Goal: Navigation & Orientation: Find specific page/section

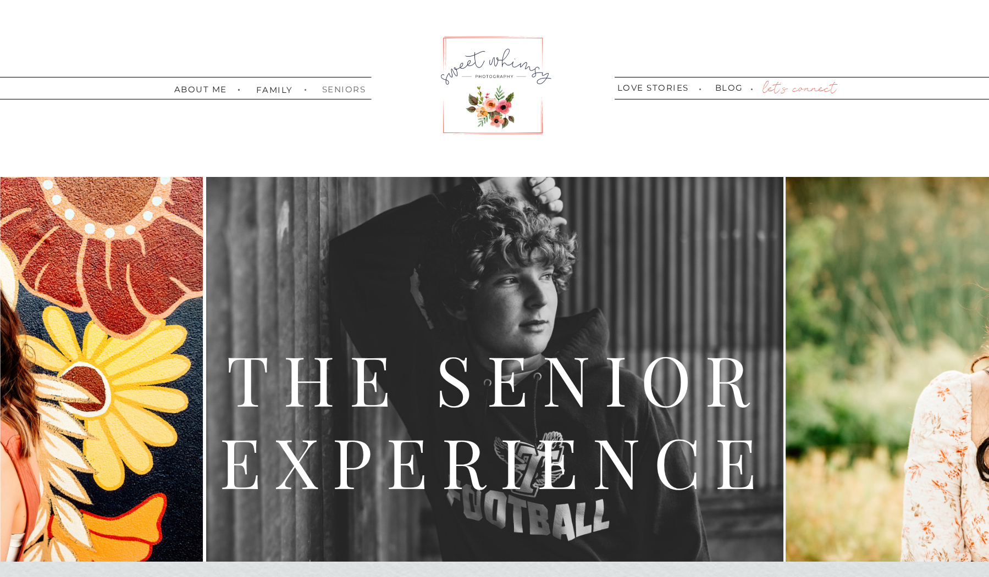
click at [349, 86] on nav "seniors" at bounding box center [341, 88] width 39 height 7
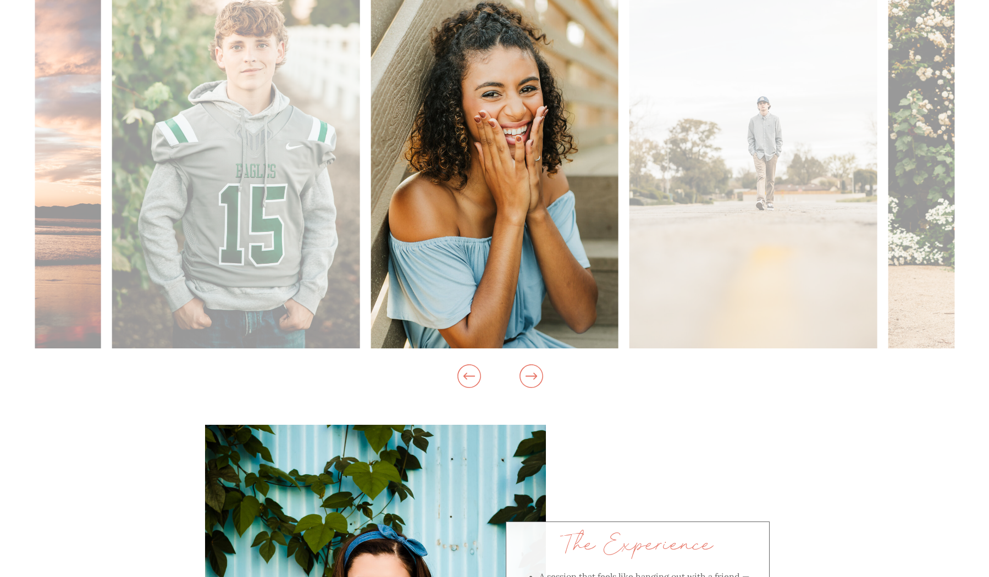
scroll to position [1064, 0]
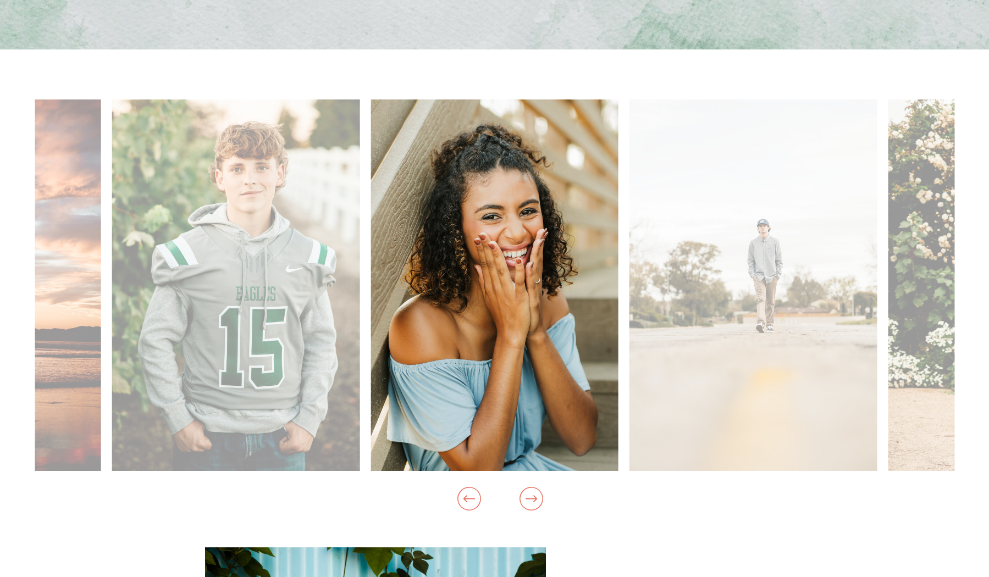
click at [534, 496] on icon at bounding box center [531, 498] width 12 height 7
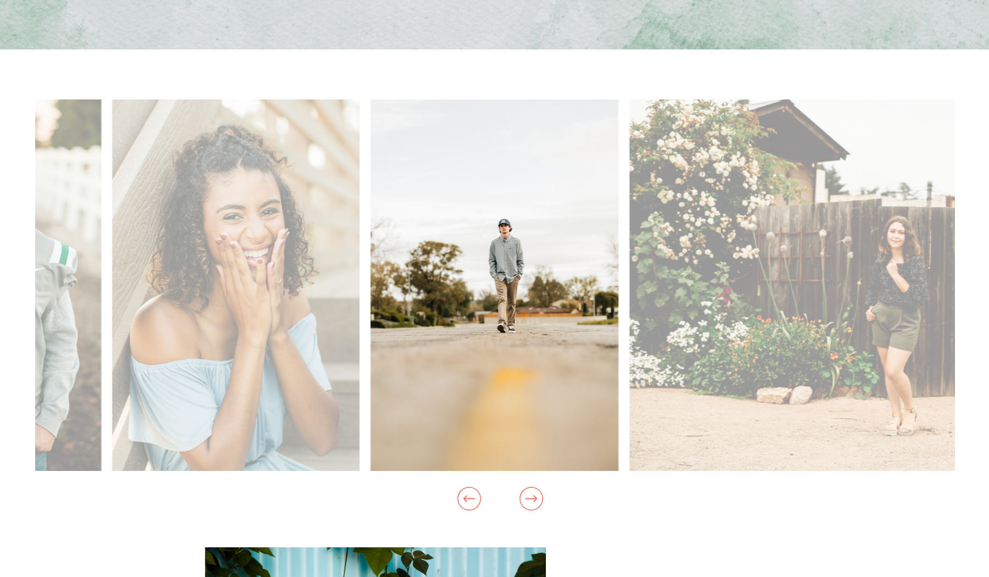
click at [534, 496] on icon at bounding box center [531, 498] width 12 height 7
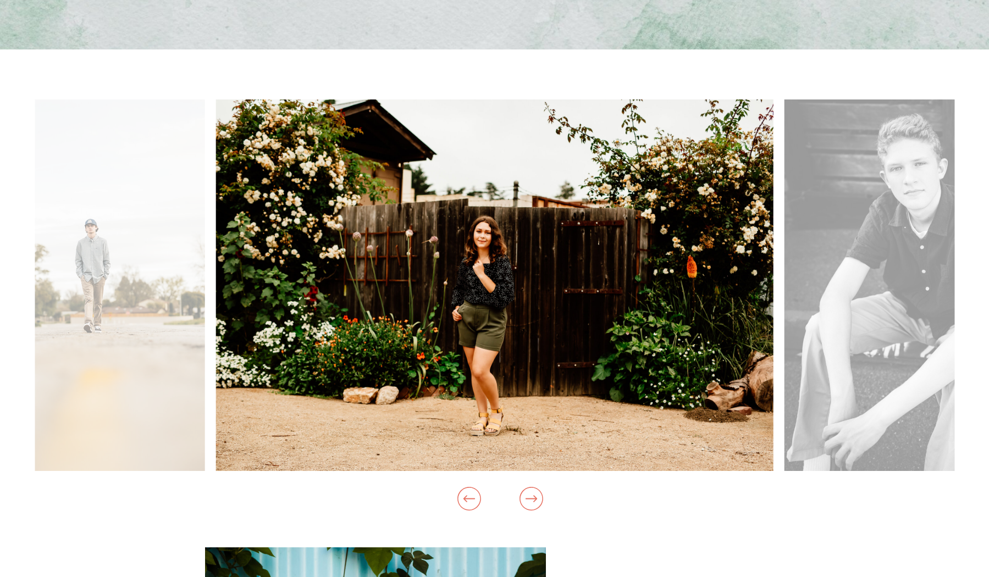
click at [534, 496] on icon at bounding box center [531, 498] width 12 height 7
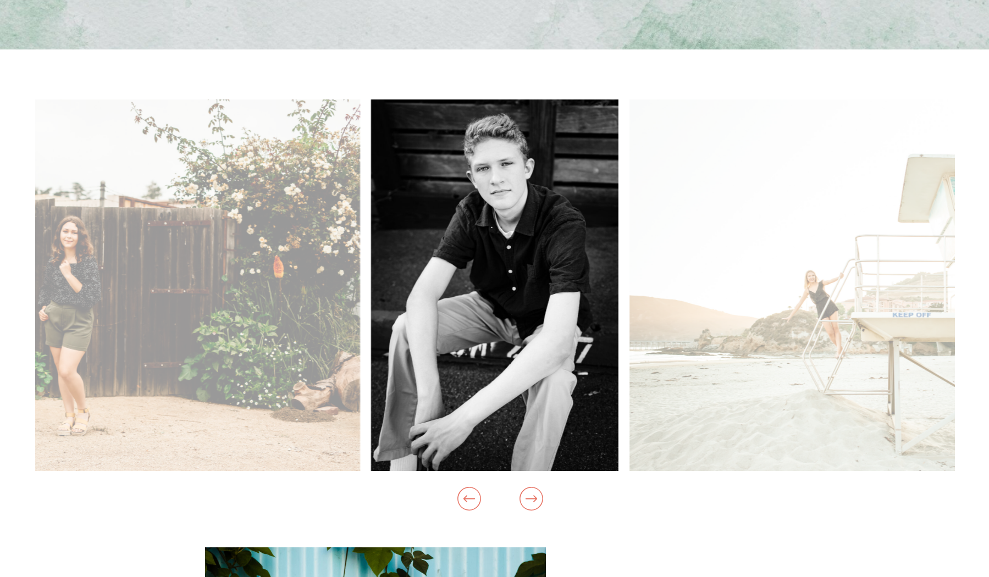
click at [534, 496] on icon at bounding box center [531, 498] width 12 height 7
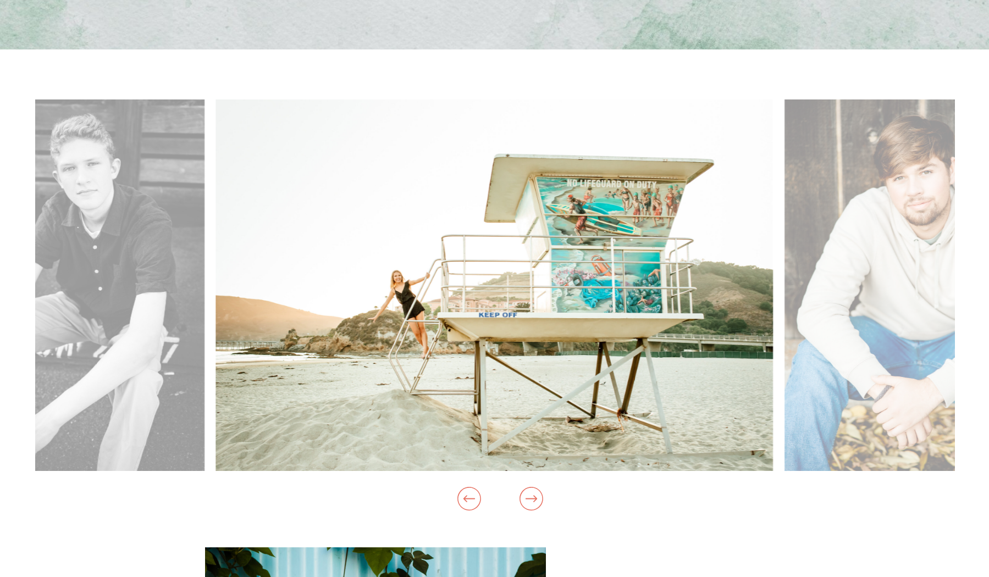
click at [534, 496] on icon at bounding box center [531, 498] width 12 height 7
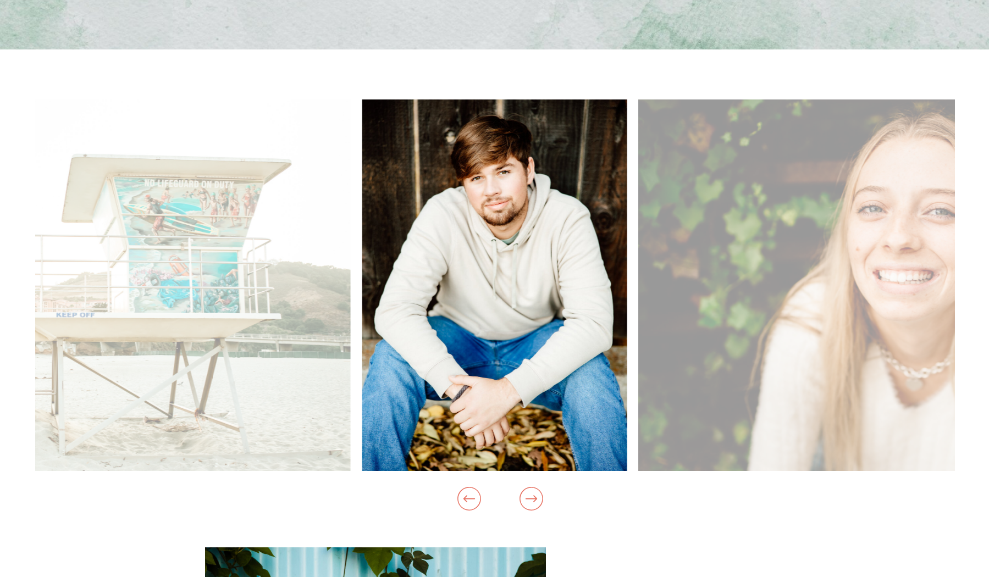
click at [534, 496] on icon at bounding box center [531, 498] width 12 height 7
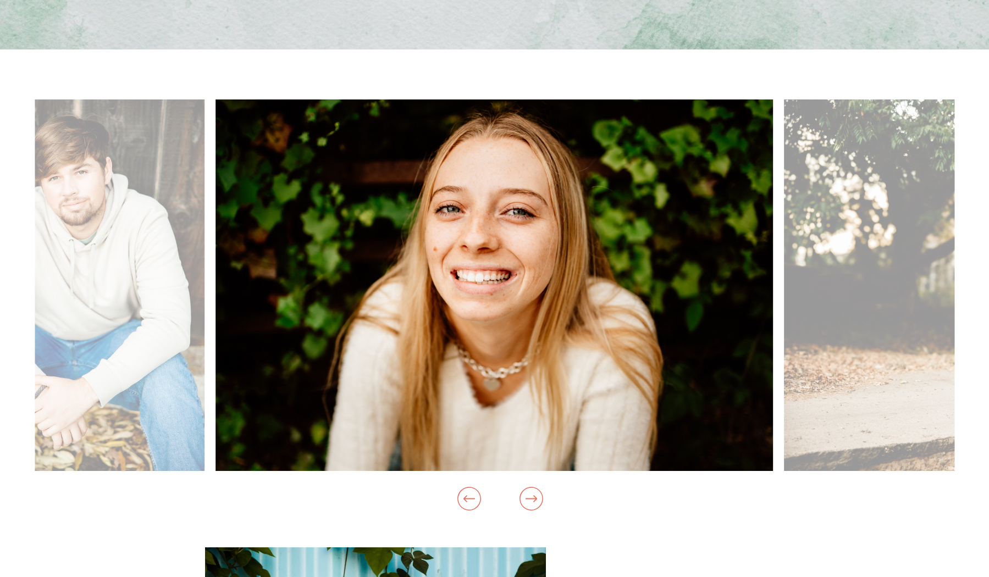
click at [534, 496] on icon at bounding box center [531, 498] width 12 height 7
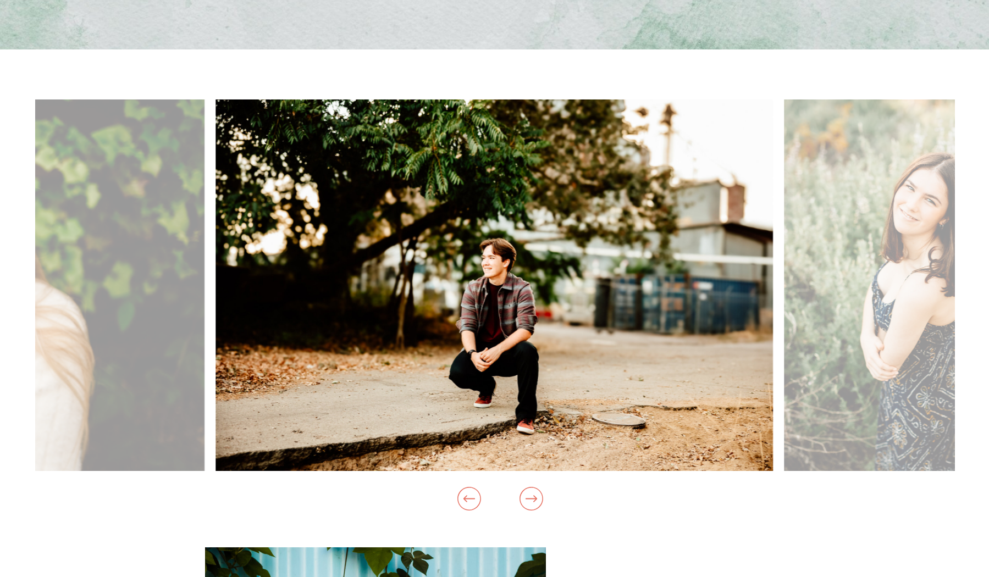
click at [534, 496] on icon at bounding box center [531, 498] width 12 height 7
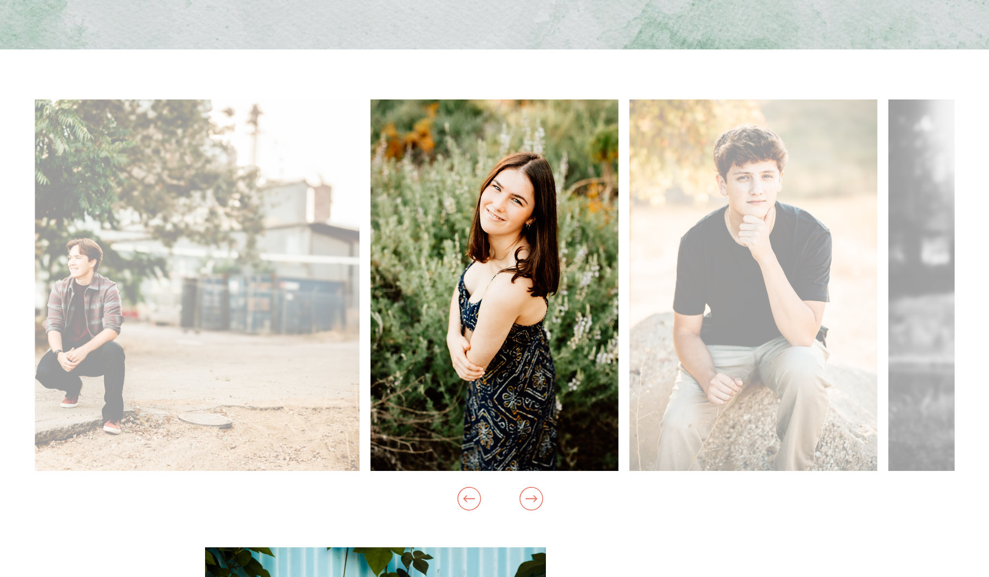
click at [534, 496] on icon at bounding box center [531, 498] width 12 height 7
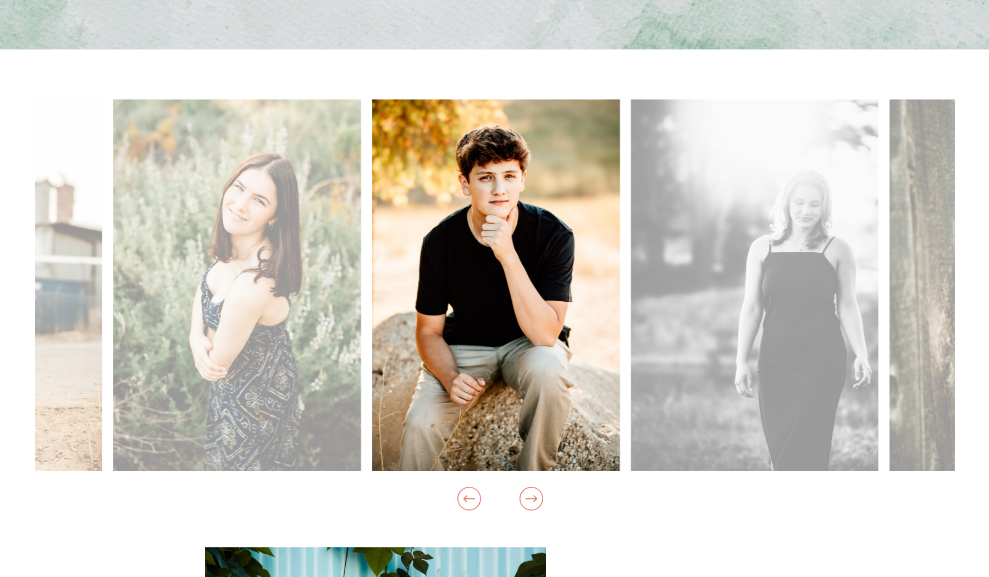
click at [534, 496] on icon at bounding box center [531, 498] width 12 height 7
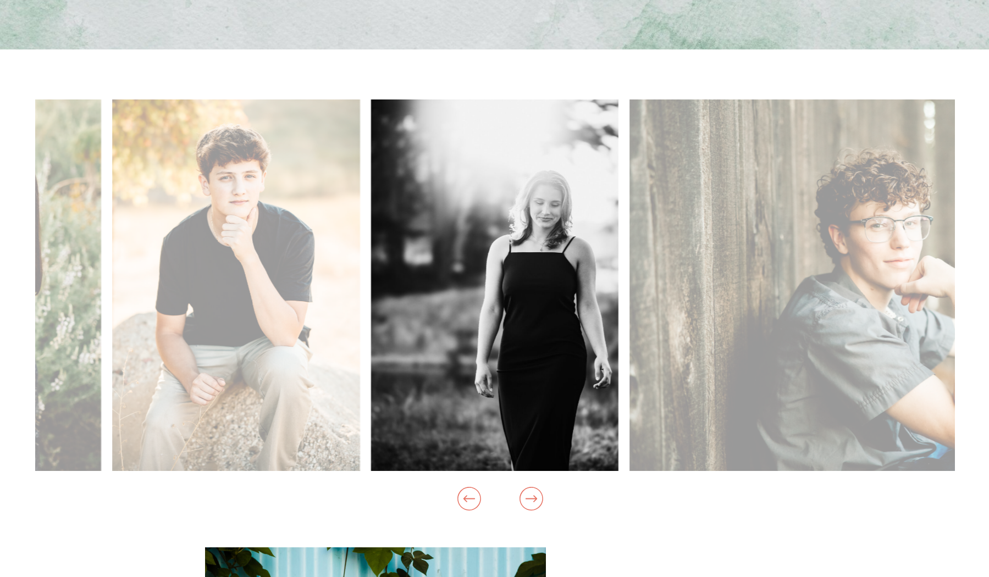
click at [534, 496] on icon at bounding box center [531, 498] width 12 height 7
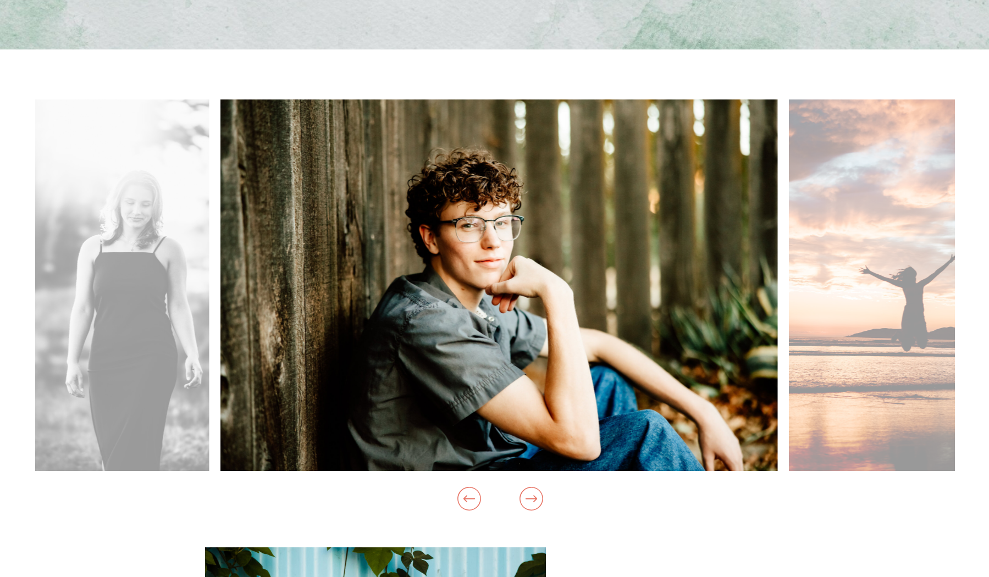
click at [534, 496] on icon at bounding box center [531, 498] width 12 height 7
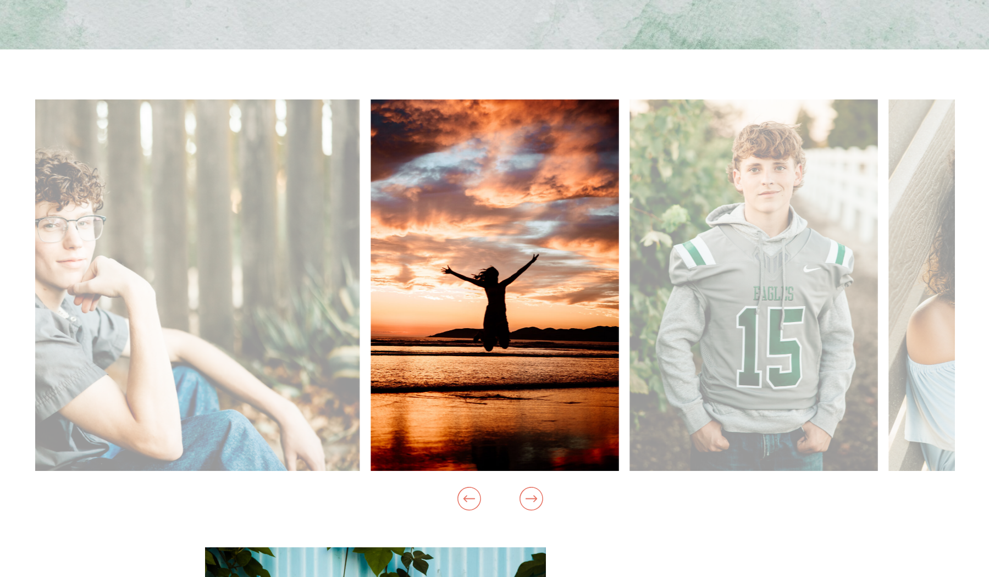
click at [534, 496] on icon at bounding box center [531, 498] width 12 height 7
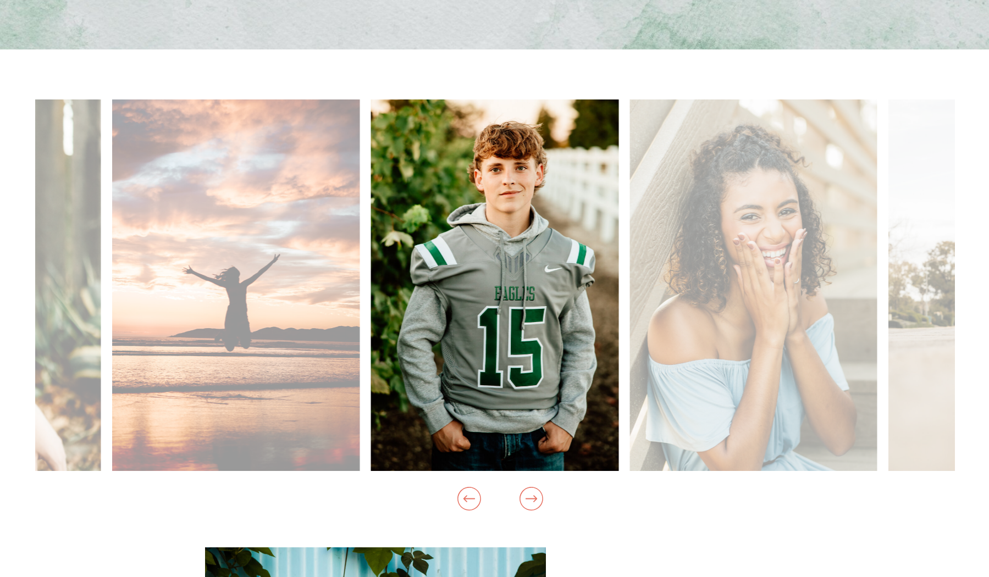
click at [534, 496] on icon at bounding box center [531, 498] width 12 height 7
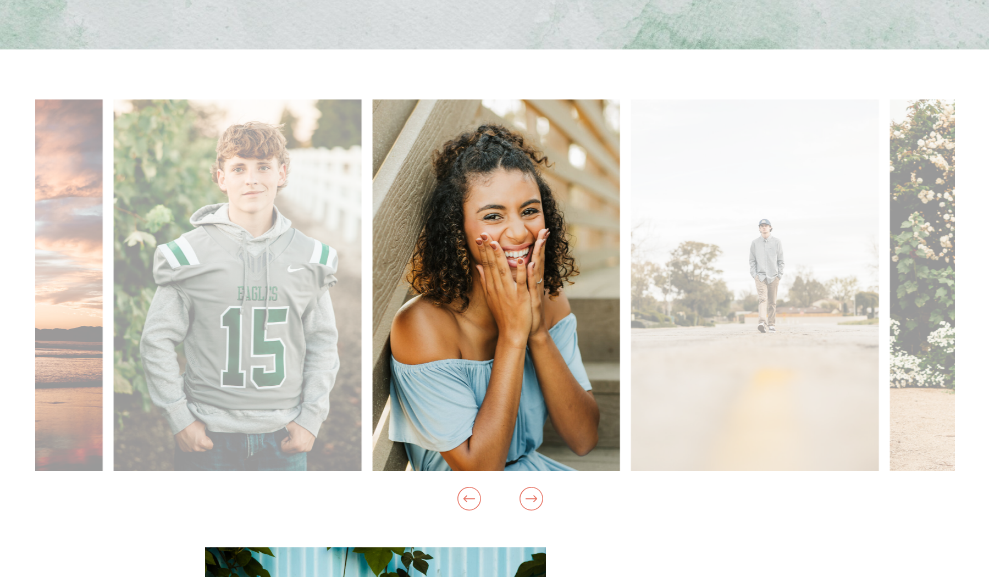
click at [534, 496] on icon at bounding box center [531, 498] width 12 height 7
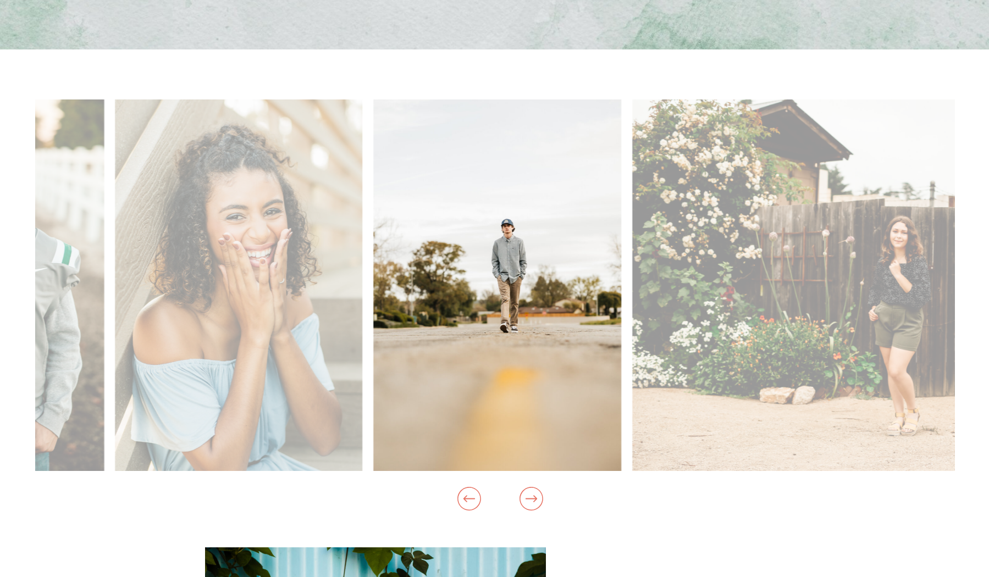
click at [534, 496] on icon at bounding box center [531, 498] width 12 height 7
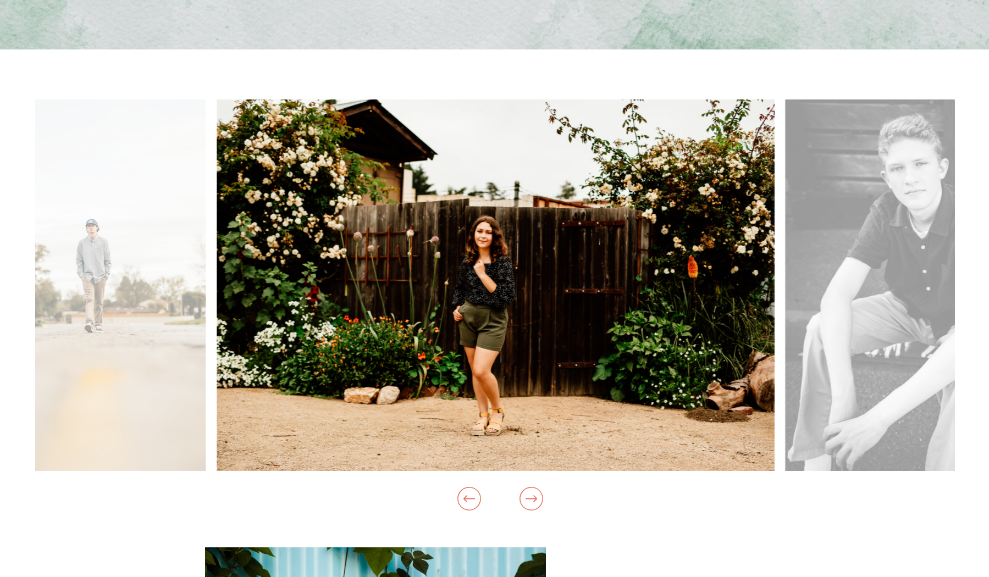
click at [534, 496] on icon at bounding box center [531, 498] width 12 height 7
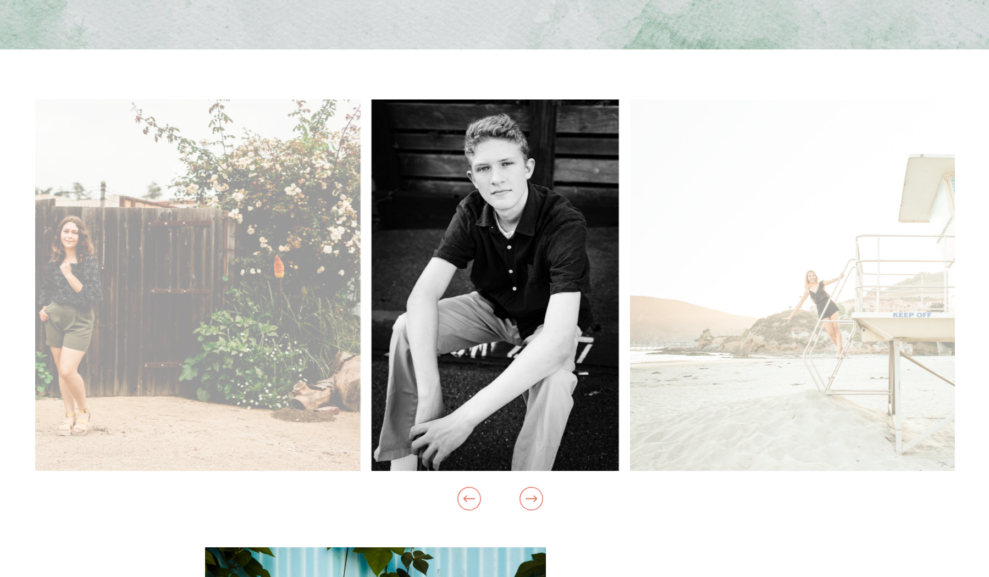
click at [534, 496] on icon at bounding box center [531, 498] width 12 height 7
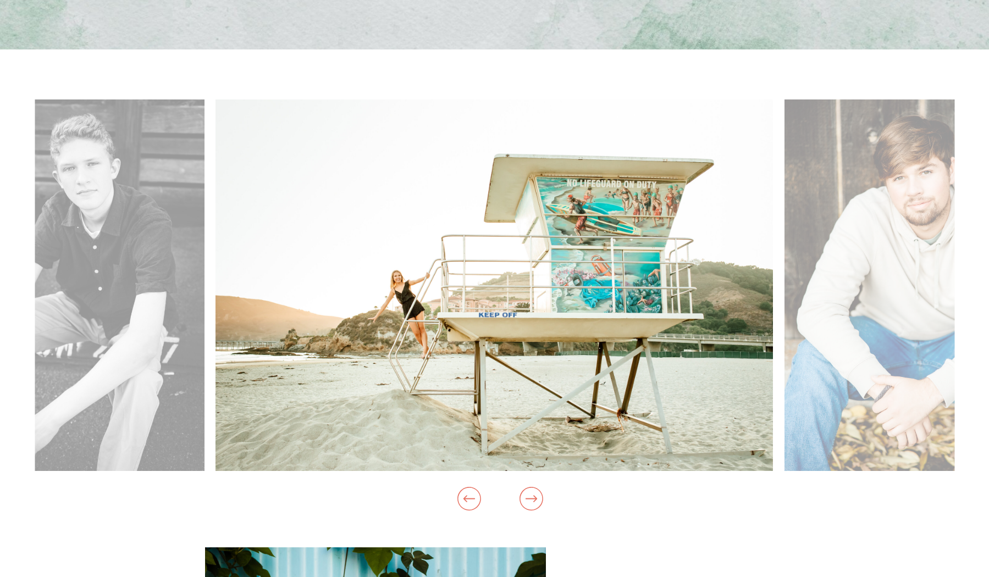
click at [537, 500] on icon at bounding box center [531, 499] width 28 height 36
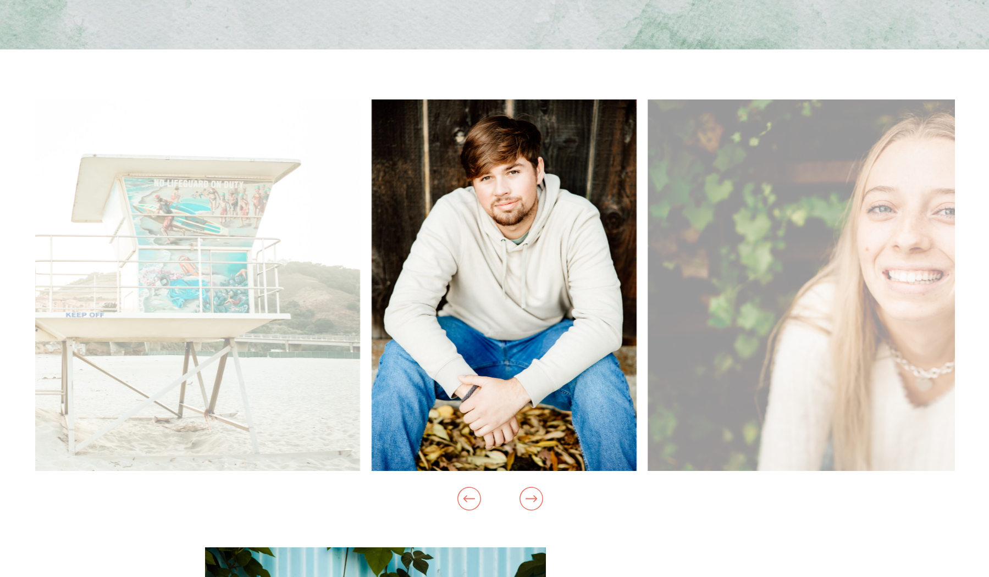
click at [537, 500] on icon at bounding box center [531, 499] width 28 height 36
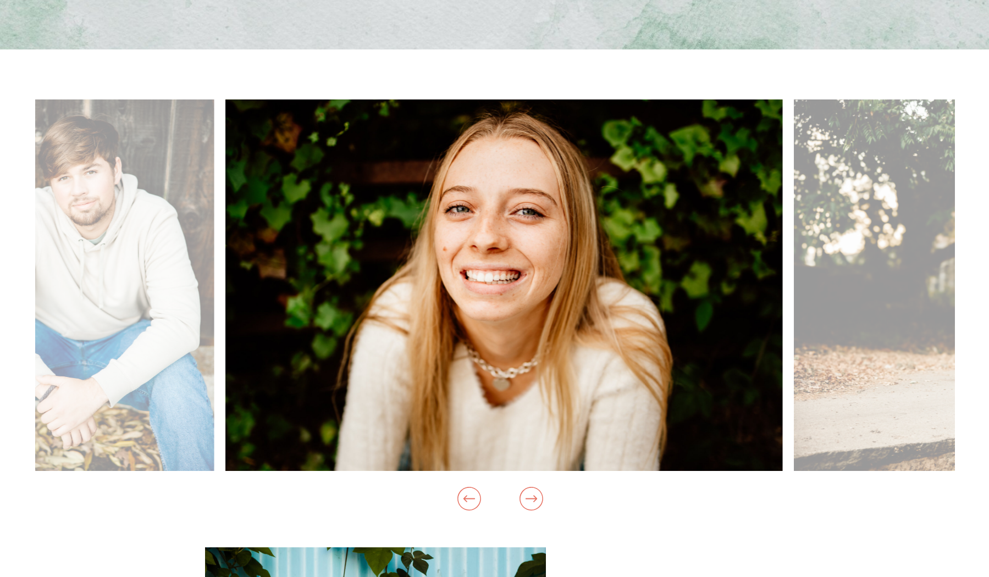
click at [537, 500] on icon at bounding box center [531, 499] width 28 height 36
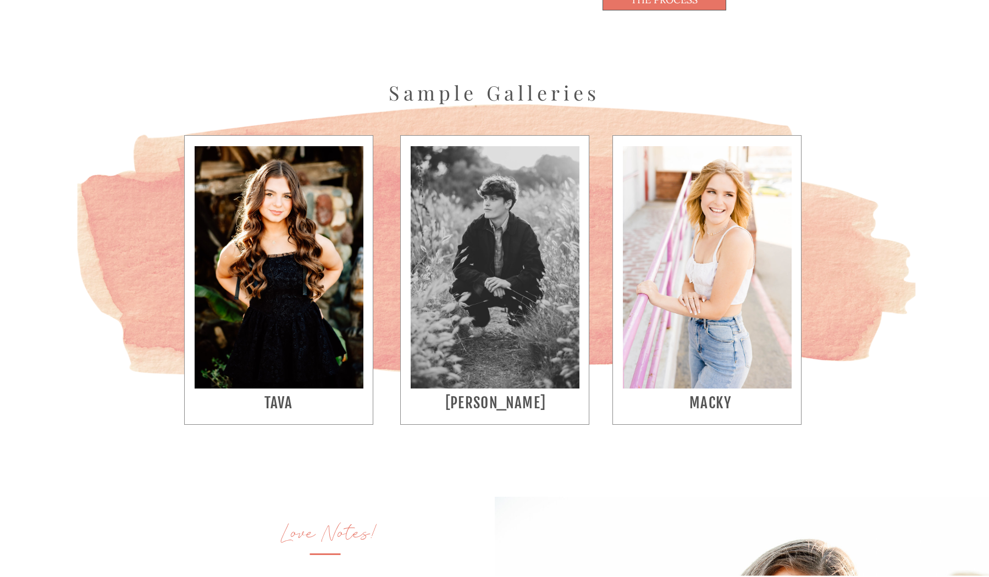
scroll to position [2078, 0]
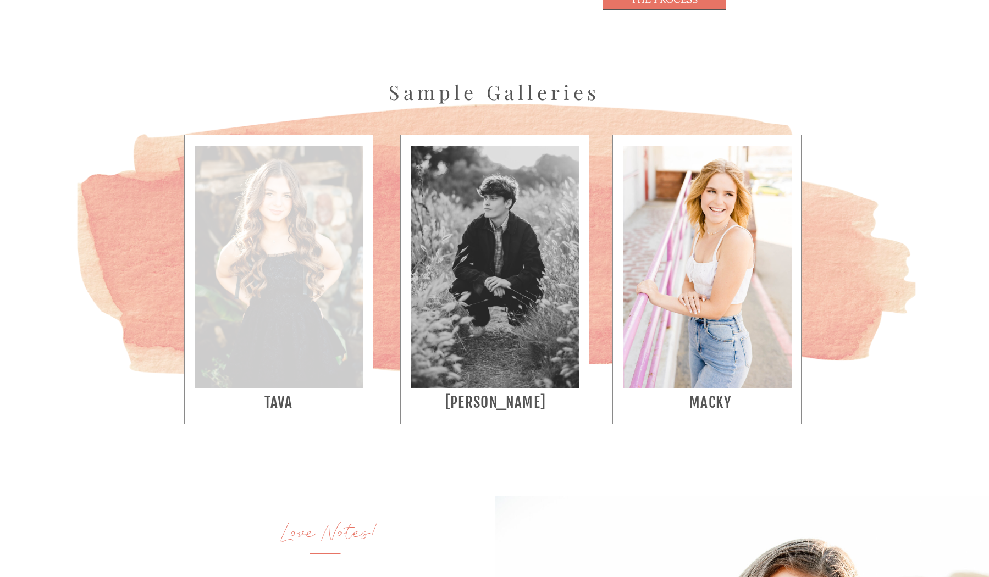
click at [274, 253] on div at bounding box center [279, 267] width 169 height 242
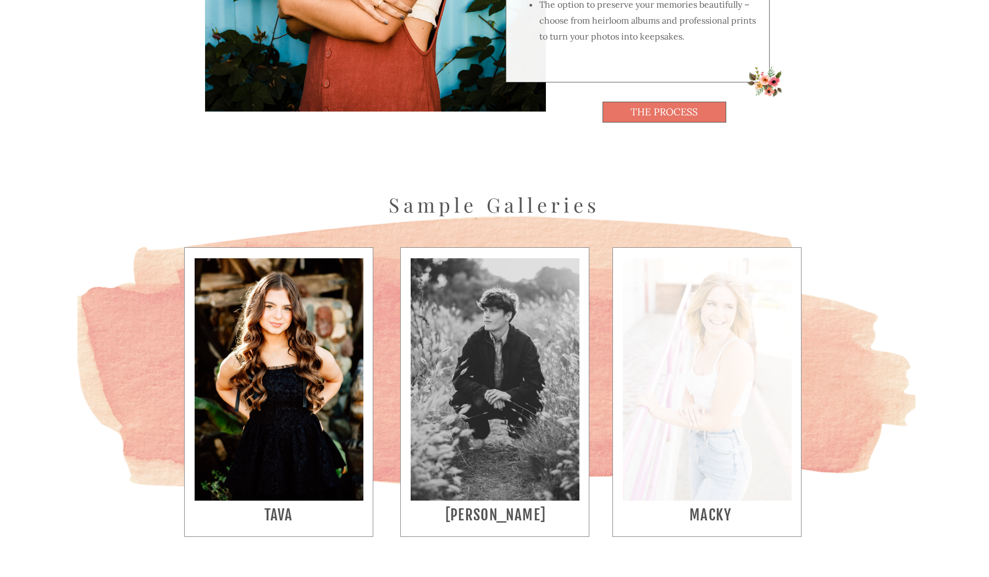
scroll to position [2097, 0]
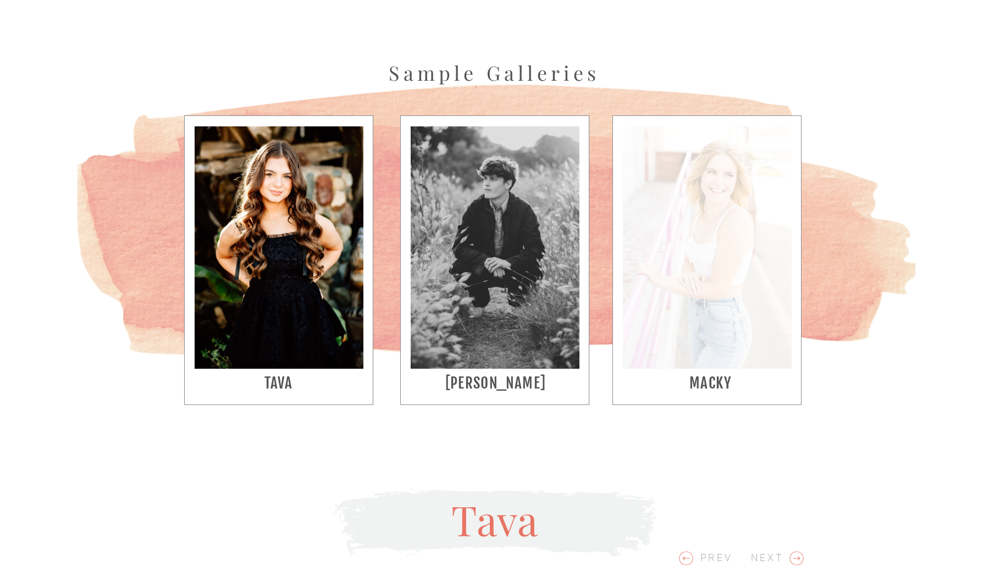
click at [715, 257] on div at bounding box center [707, 247] width 169 height 242
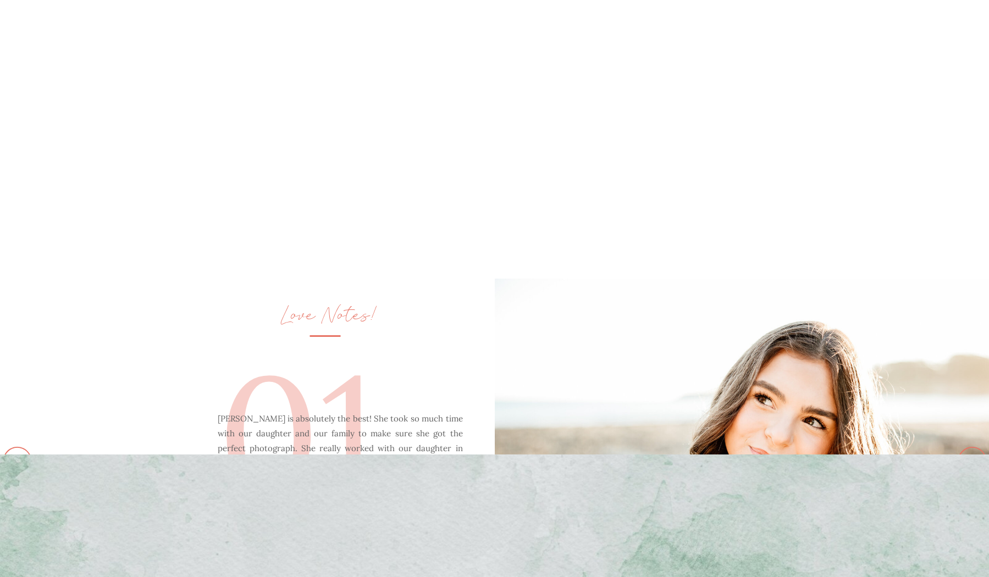
scroll to position [5013, 0]
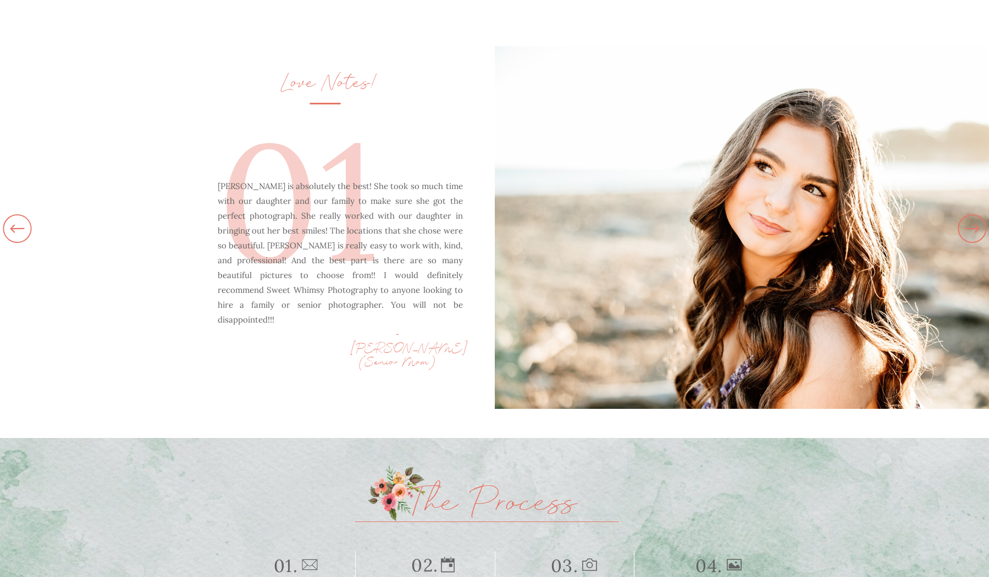
click at [964, 232] on icon at bounding box center [972, 228] width 34 height 38
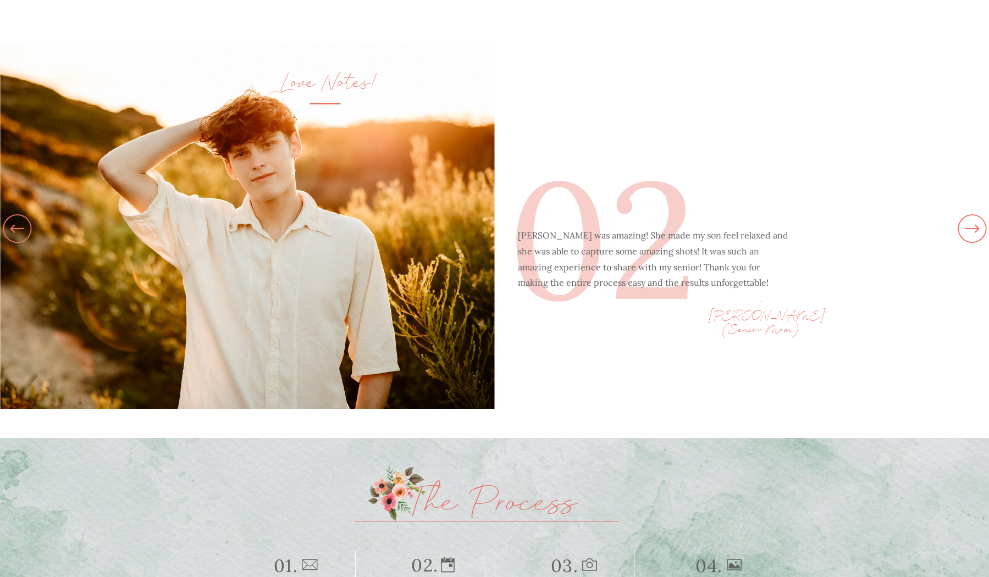
click at [964, 232] on icon at bounding box center [972, 228] width 34 height 38
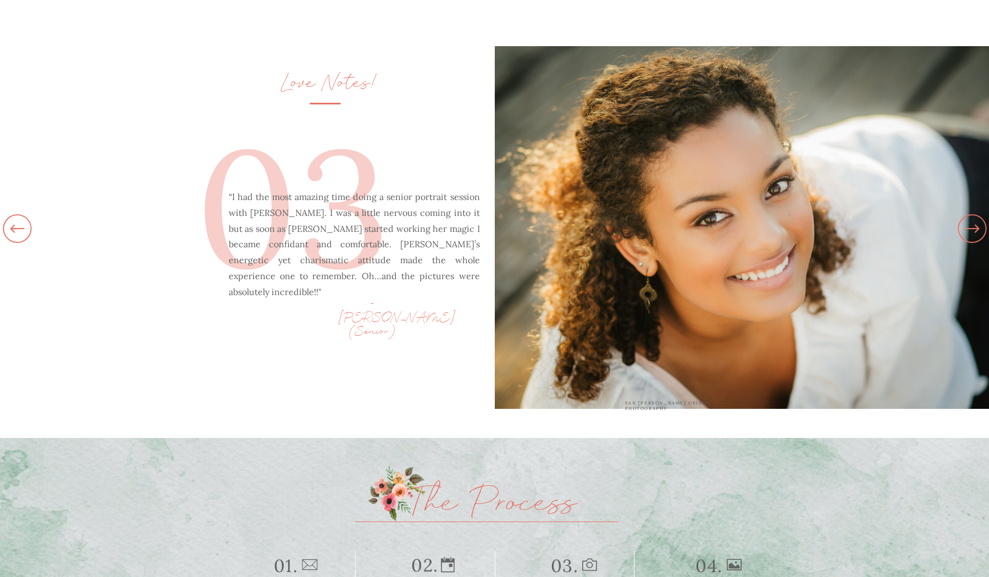
click at [964, 232] on icon at bounding box center [972, 228] width 34 height 38
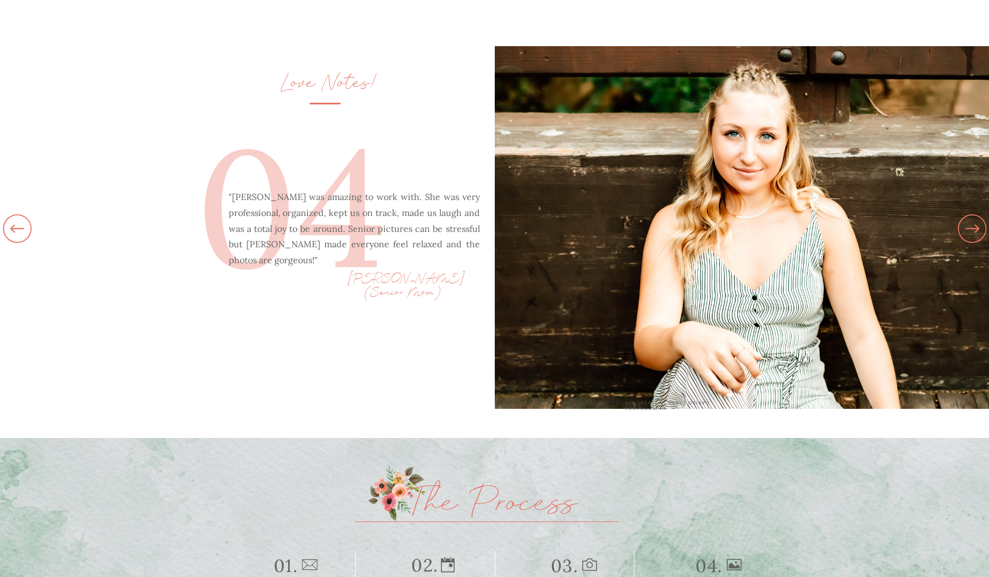
click at [964, 232] on icon at bounding box center [972, 228] width 34 height 38
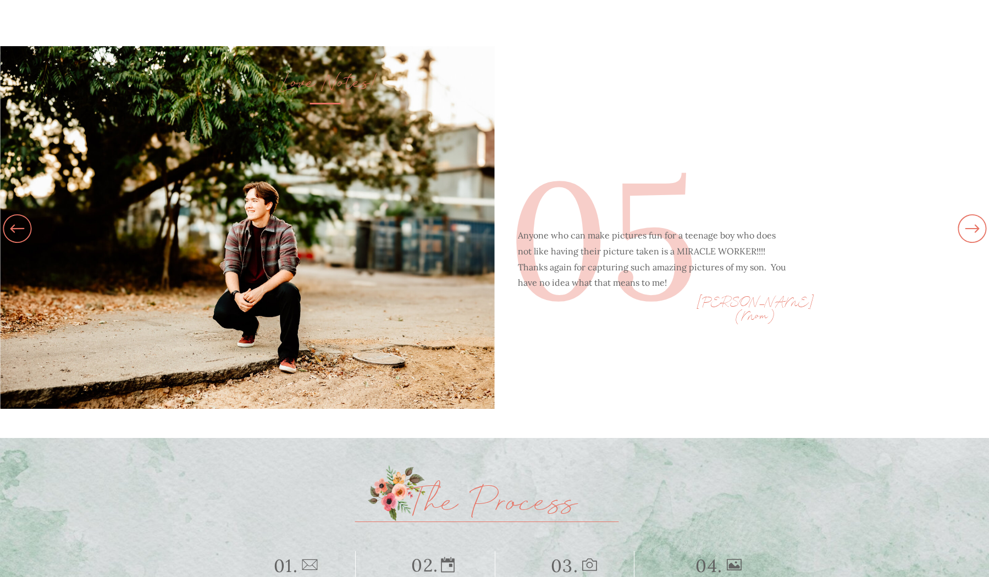
click at [964, 232] on icon at bounding box center [972, 228] width 34 height 38
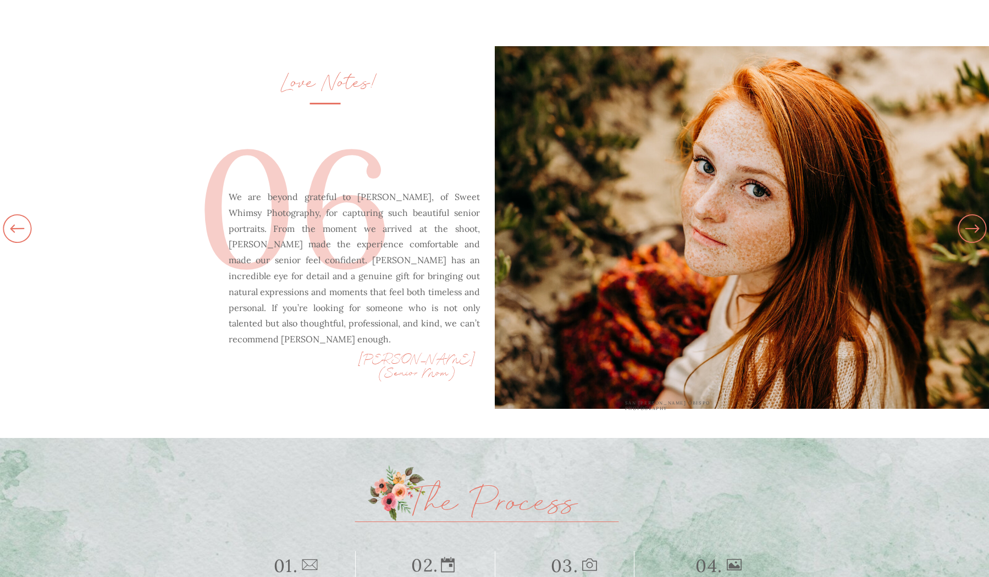
click at [964, 232] on icon at bounding box center [972, 228] width 34 height 38
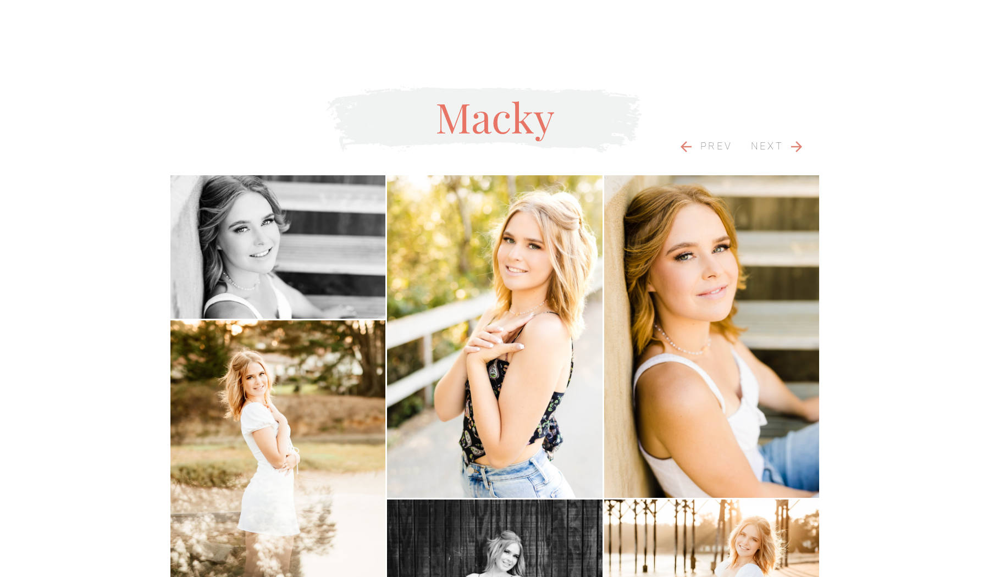
scroll to position [2462, 0]
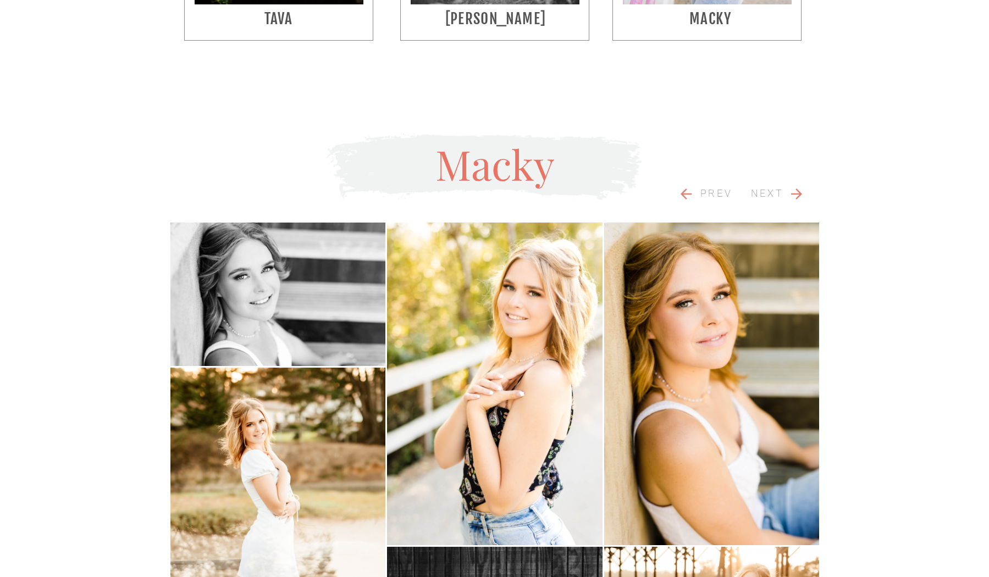
click at [801, 198] on icon at bounding box center [796, 194] width 16 height 16
click at [800, 192] on icon at bounding box center [796, 194] width 11 height 11
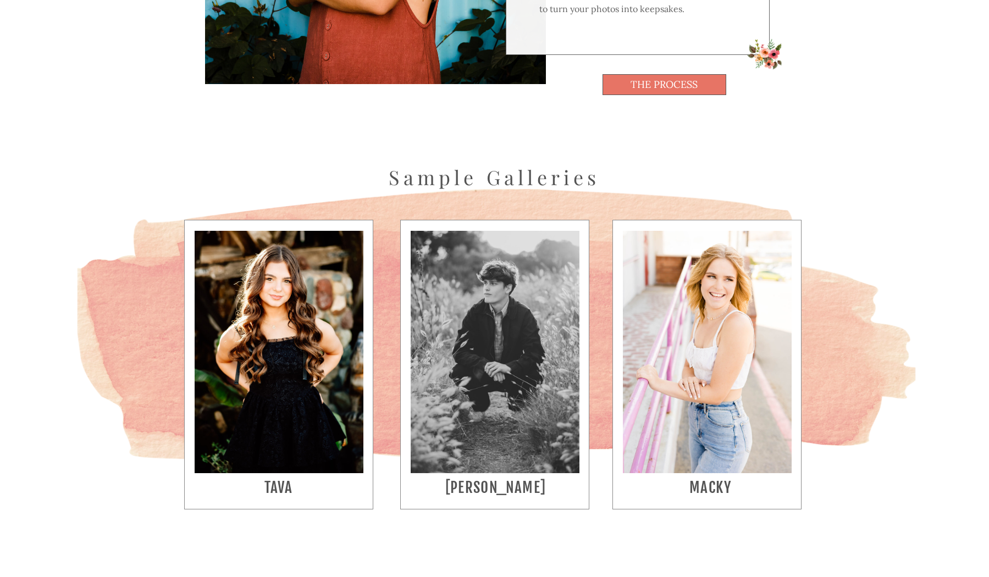
scroll to position [2177, 0]
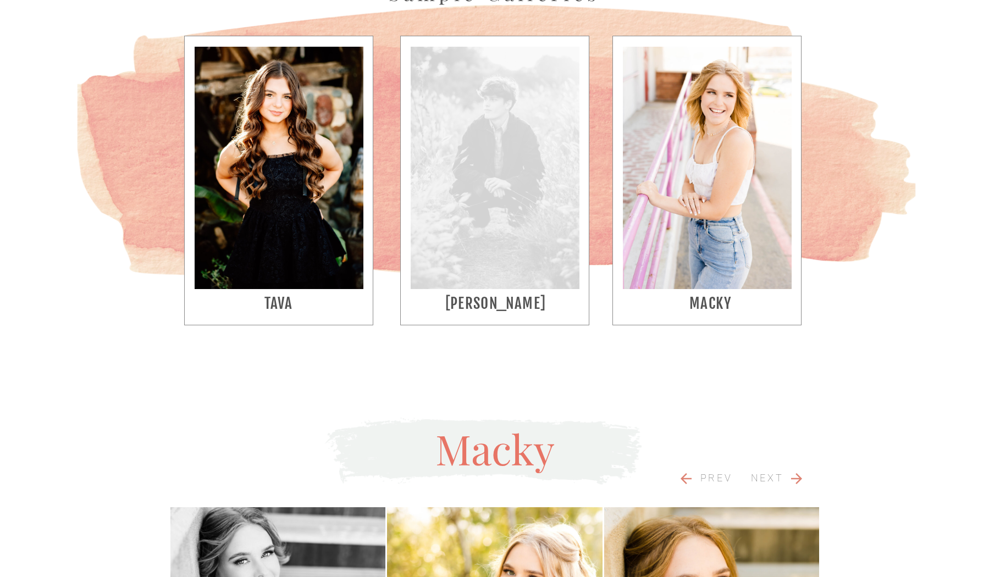
click at [485, 154] on div at bounding box center [495, 168] width 169 height 242
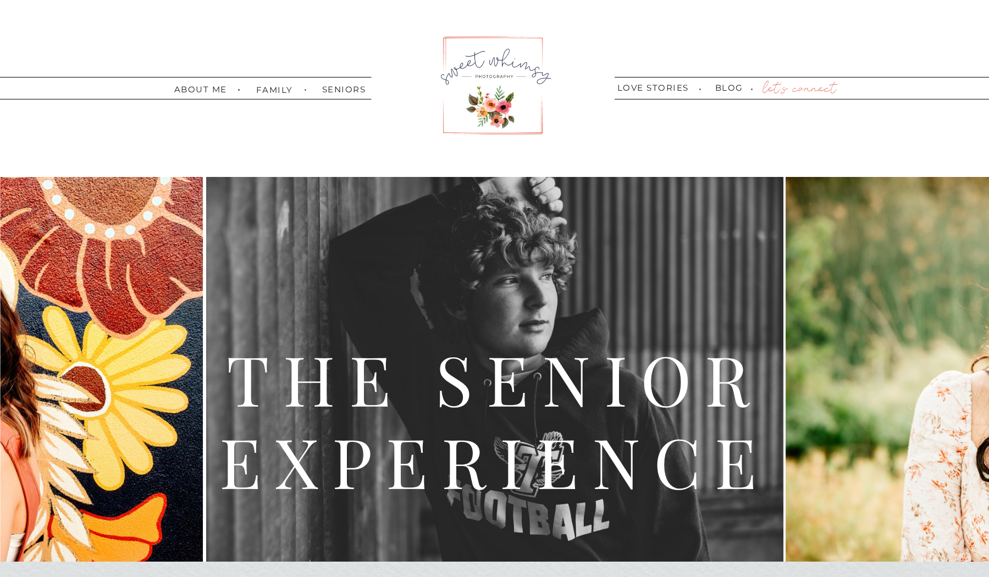
scroll to position [0, 0]
click at [274, 92] on nav "family" at bounding box center [271, 88] width 31 height 7
click at [303, 127] on nav "maternity | Newborn" at bounding box center [325, 126] width 136 height 10
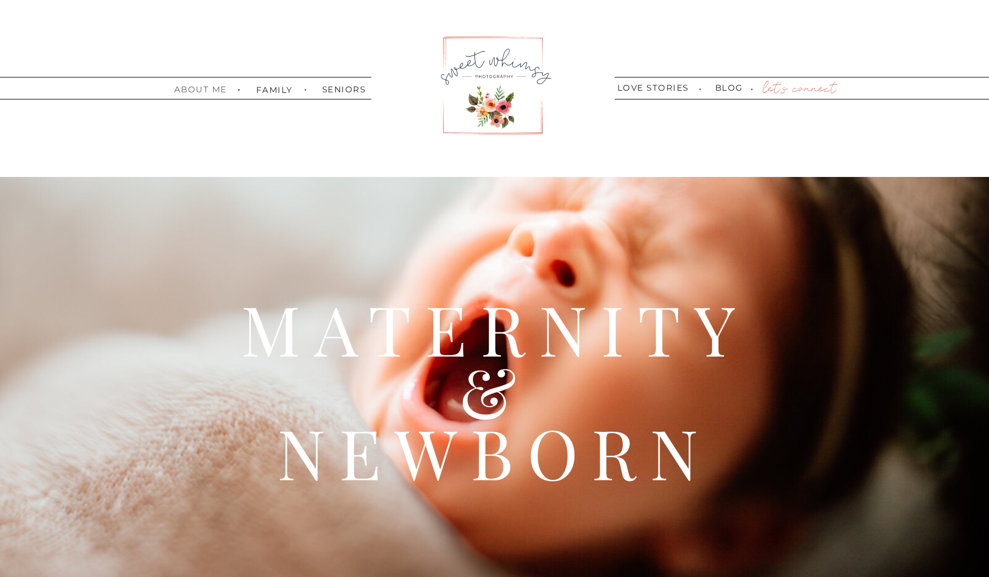
click at [218, 89] on nav "about me" at bounding box center [200, 88] width 53 height 7
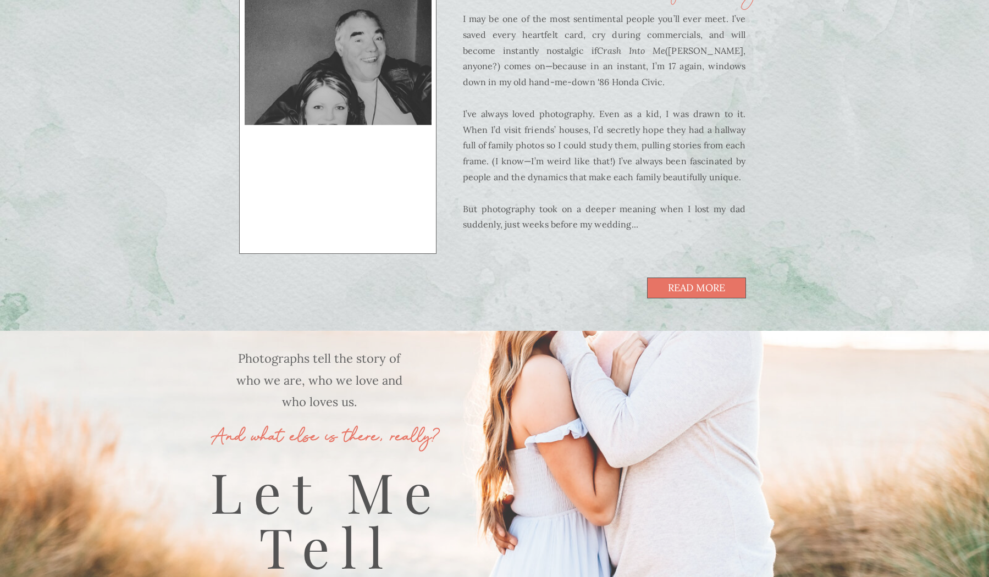
scroll to position [598, 0]
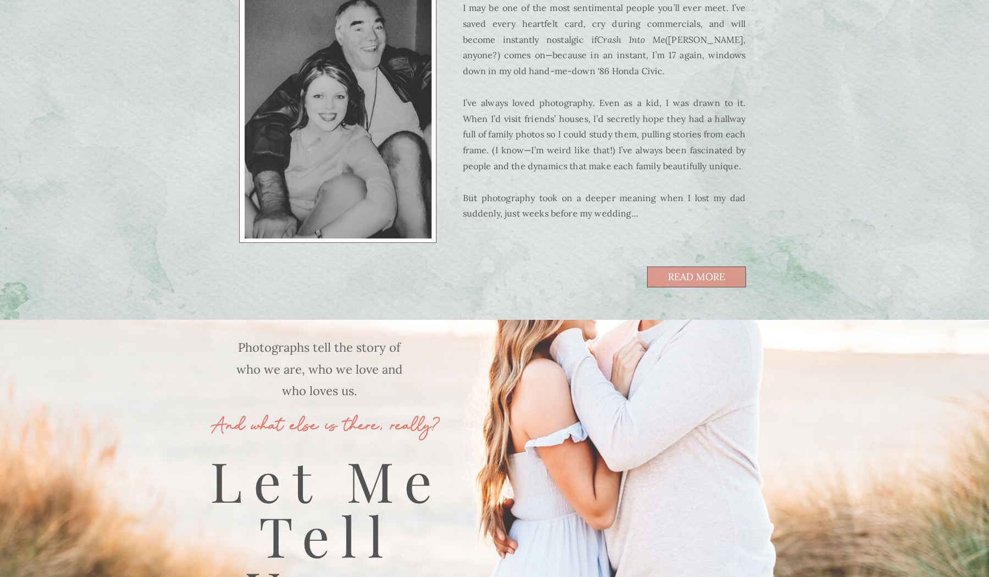
click at [687, 280] on span "read more" at bounding box center [696, 277] width 57 height 10
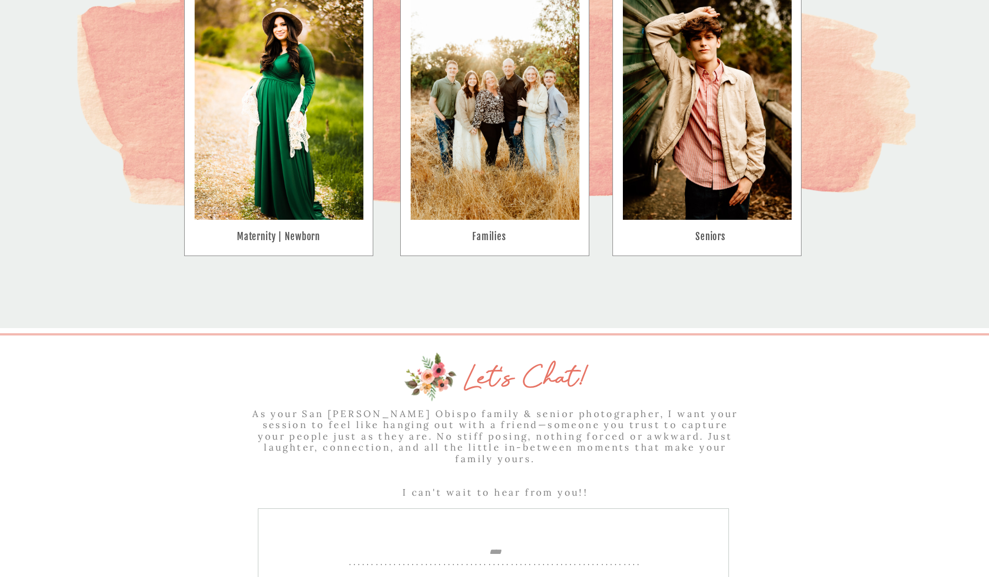
scroll to position [1332, 0]
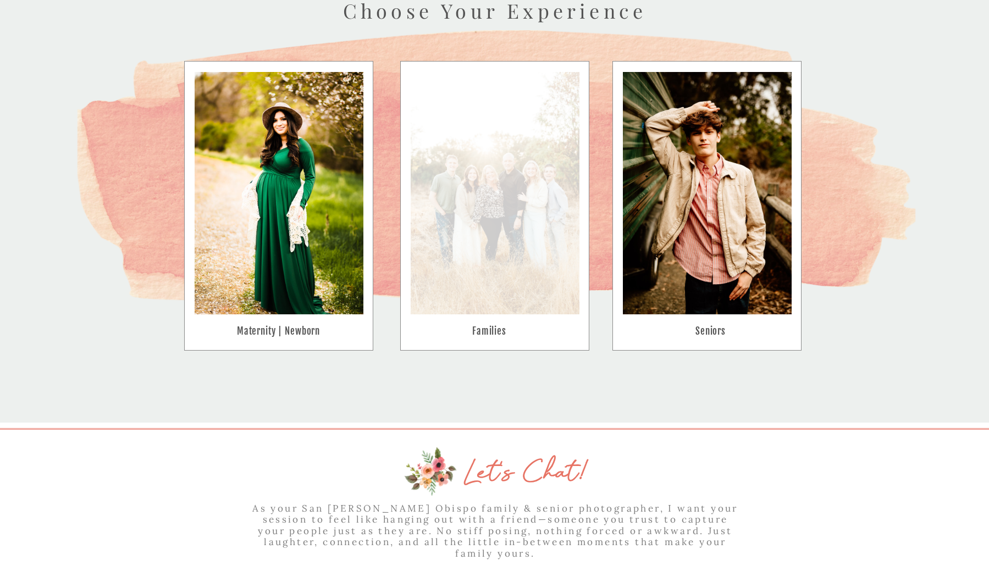
click at [476, 237] on div at bounding box center [495, 193] width 169 height 242
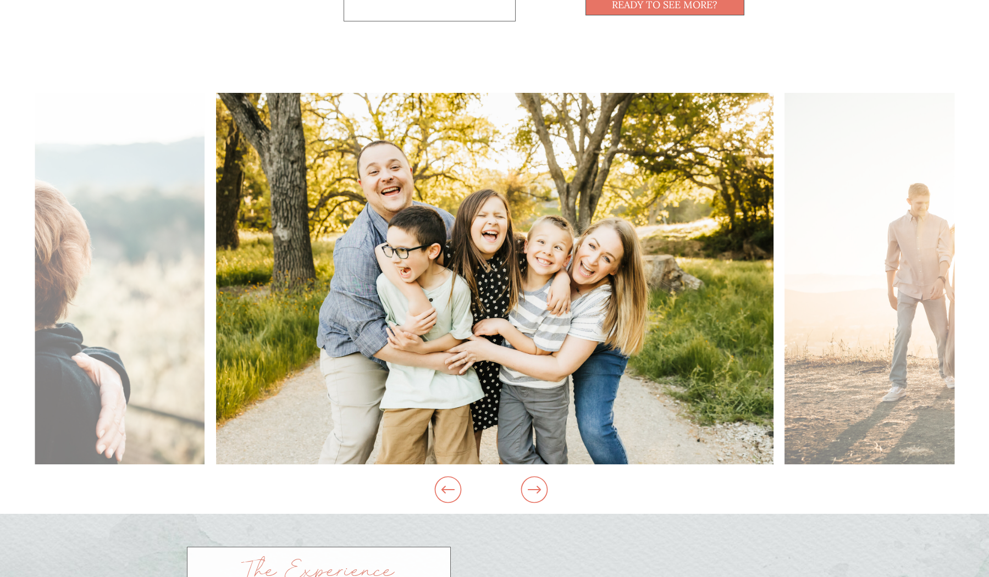
scroll to position [1066, 0]
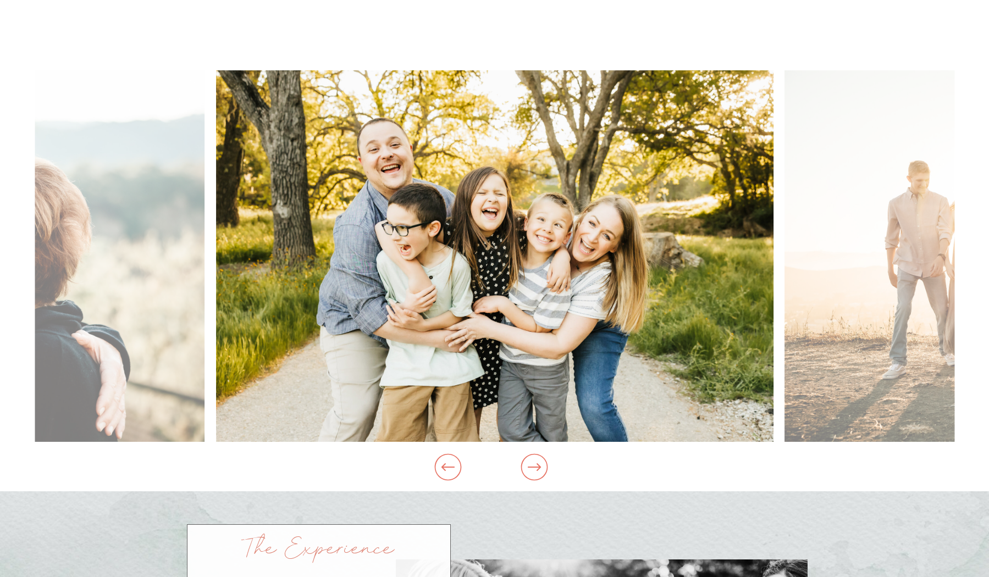
click at [537, 468] on icon at bounding box center [535, 467] width 42 height 32
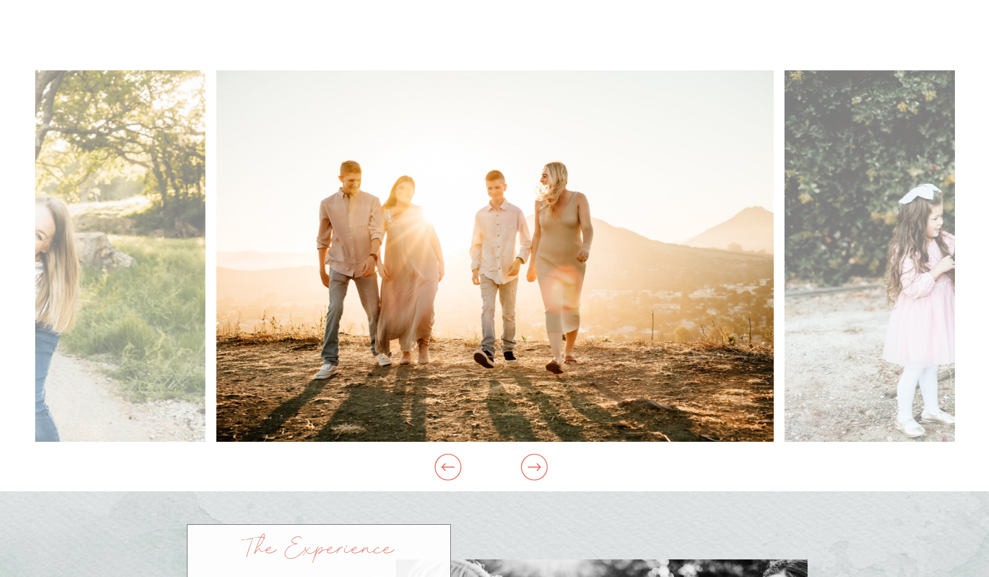
click at [537, 468] on icon at bounding box center [535, 467] width 42 height 32
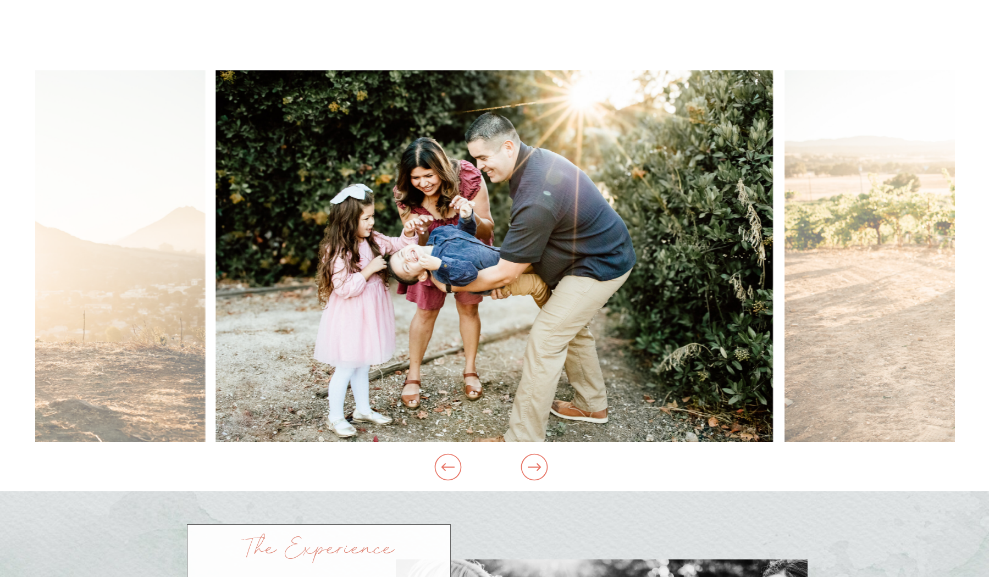
click at [450, 468] on icon at bounding box center [447, 468] width 13 height 8
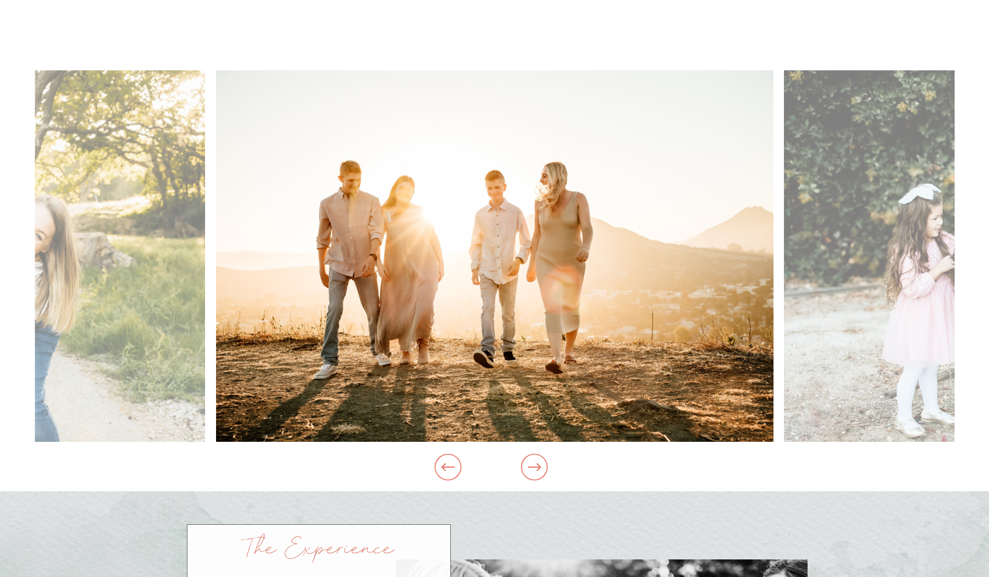
click at [527, 467] on icon at bounding box center [535, 467] width 42 height 32
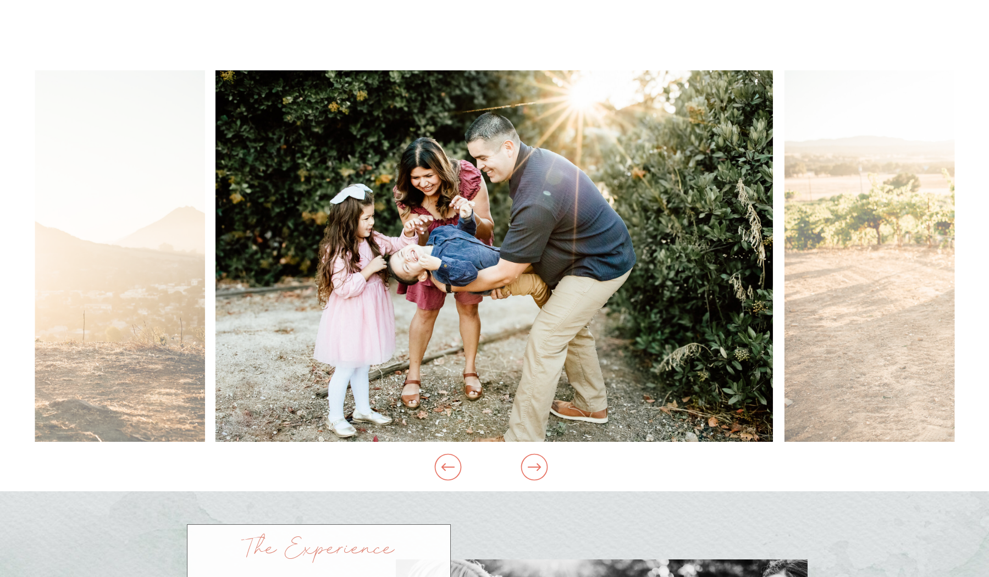
click at [527, 467] on icon at bounding box center [535, 467] width 42 height 32
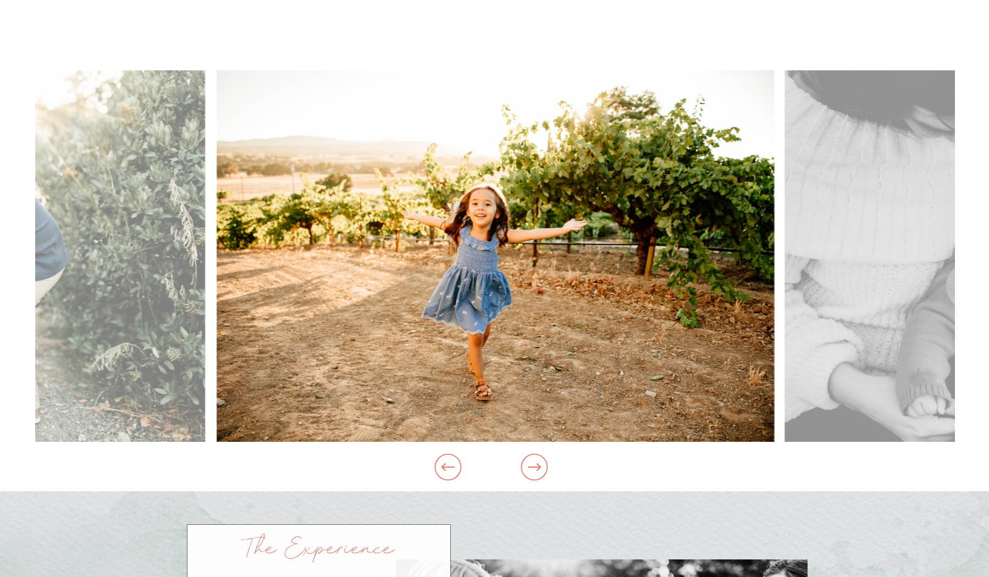
click at [527, 467] on icon at bounding box center [535, 467] width 42 height 32
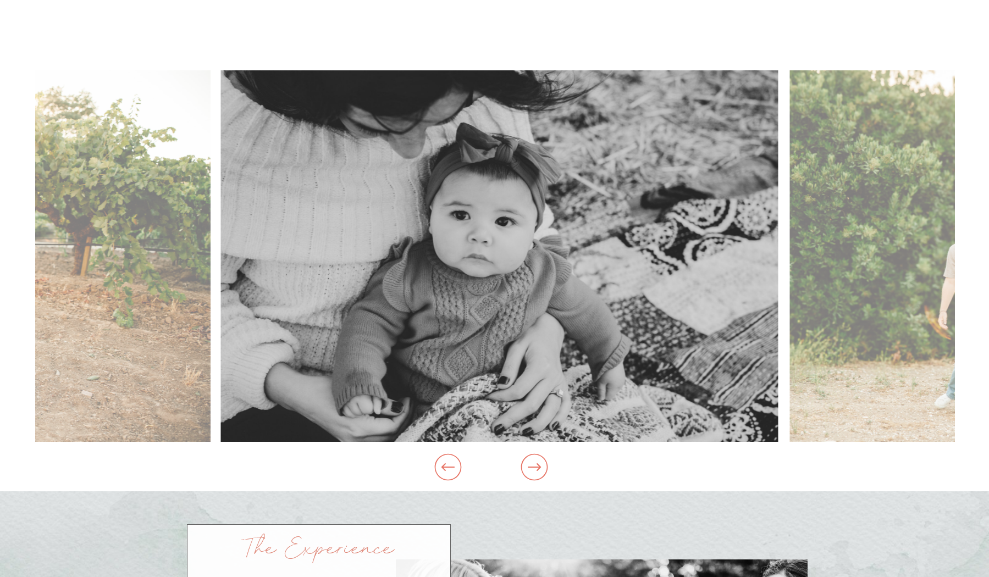
click at [527, 467] on icon at bounding box center [535, 467] width 42 height 32
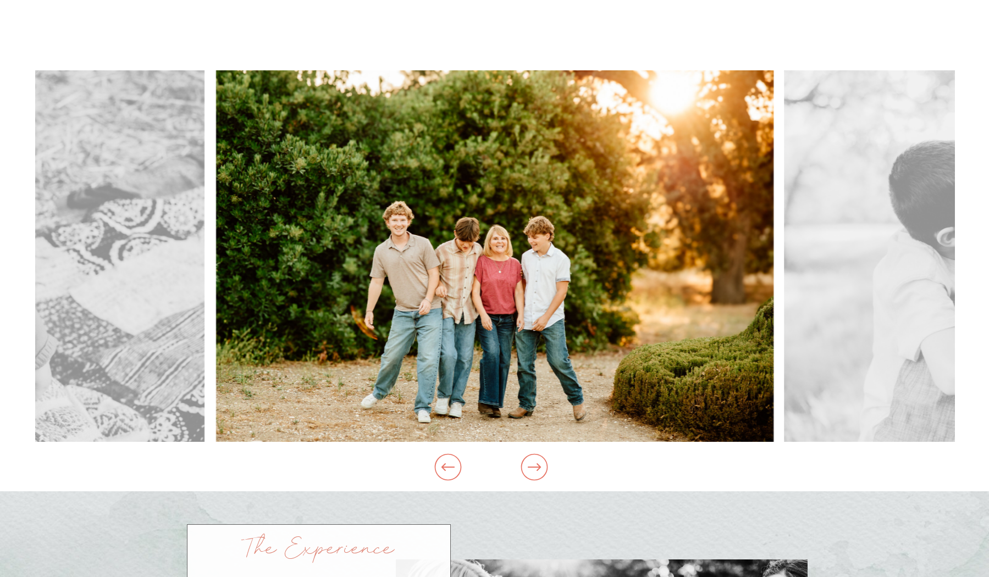
click at [527, 467] on icon at bounding box center [535, 467] width 42 height 32
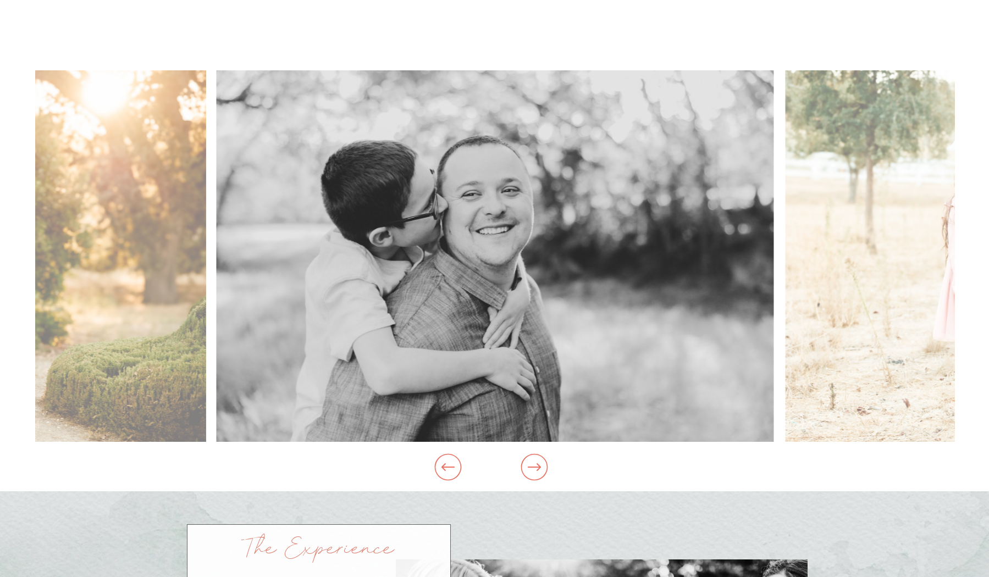
click at [527, 467] on icon at bounding box center [535, 467] width 42 height 32
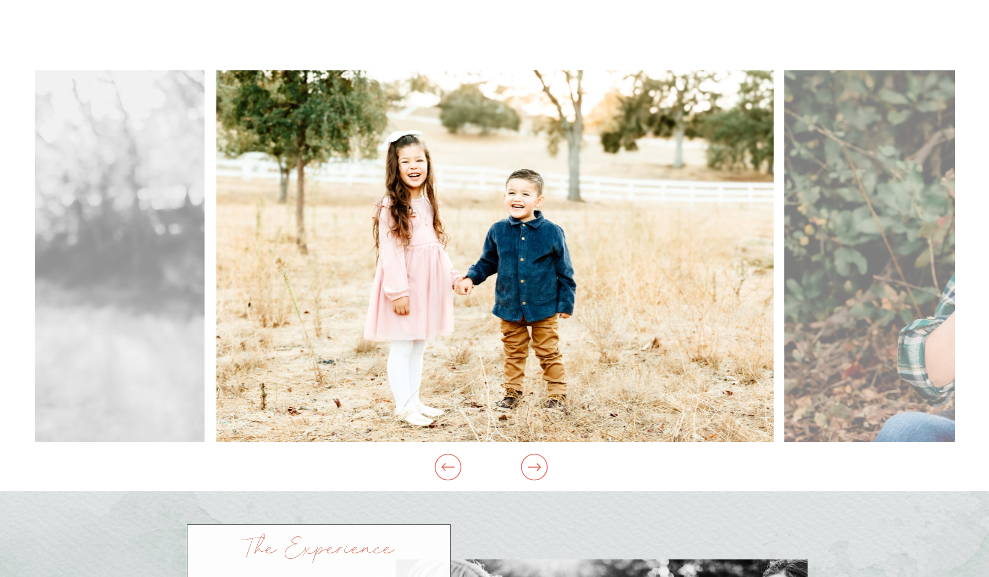
click at [527, 467] on icon at bounding box center [535, 467] width 42 height 32
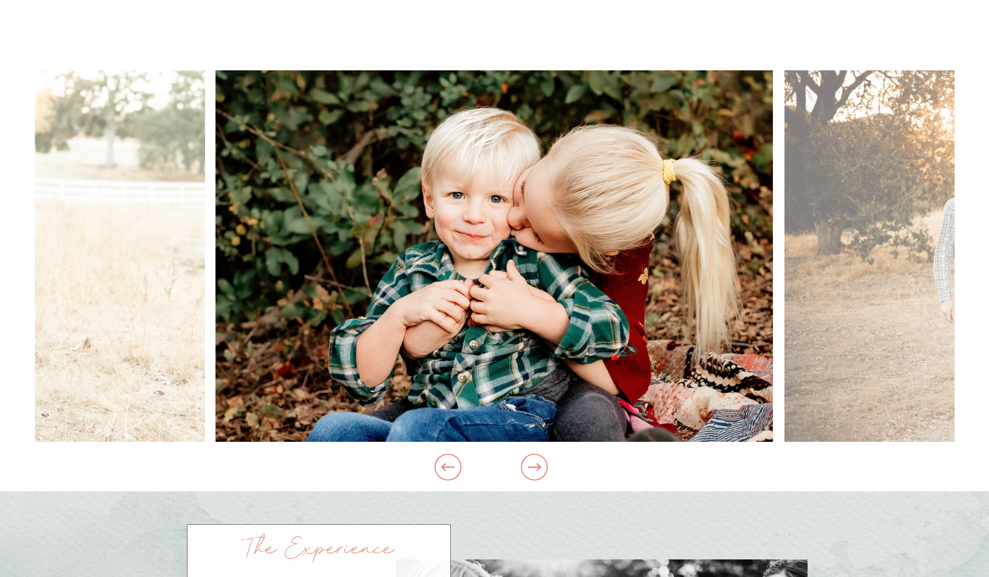
click at [527, 467] on icon at bounding box center [535, 467] width 42 height 32
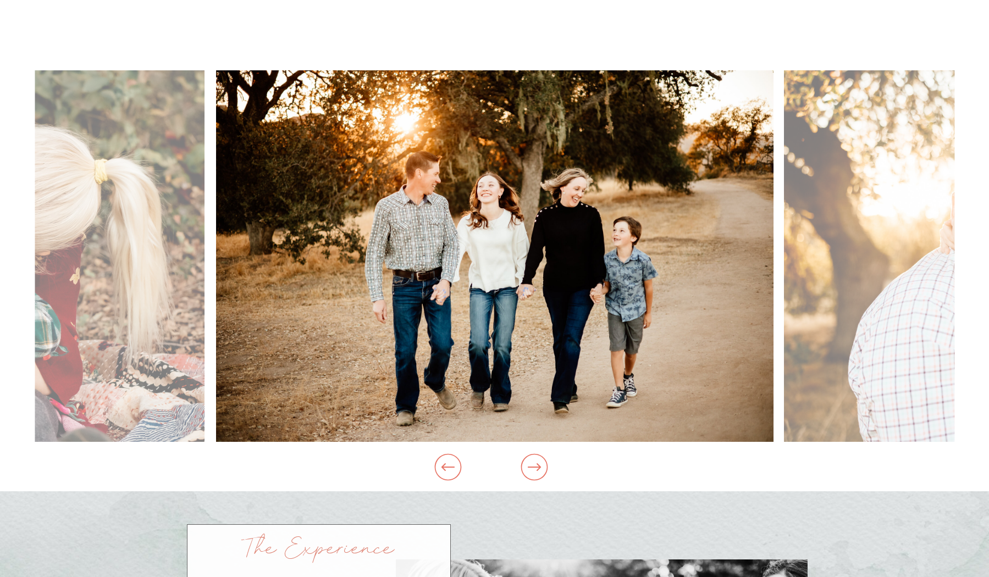
click at [535, 467] on icon at bounding box center [533, 468] width 13 height 8
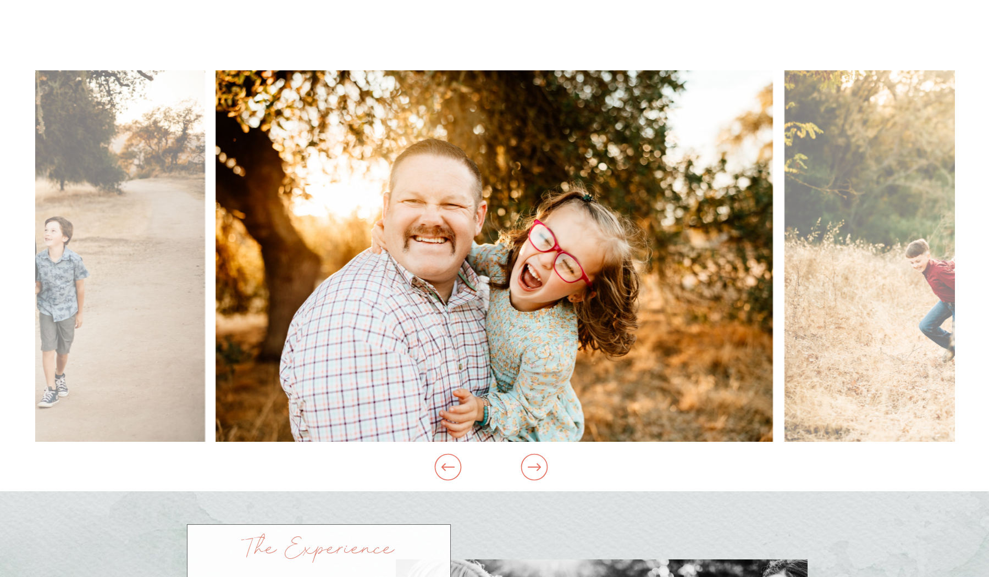
click at [535, 467] on icon at bounding box center [533, 468] width 13 height 8
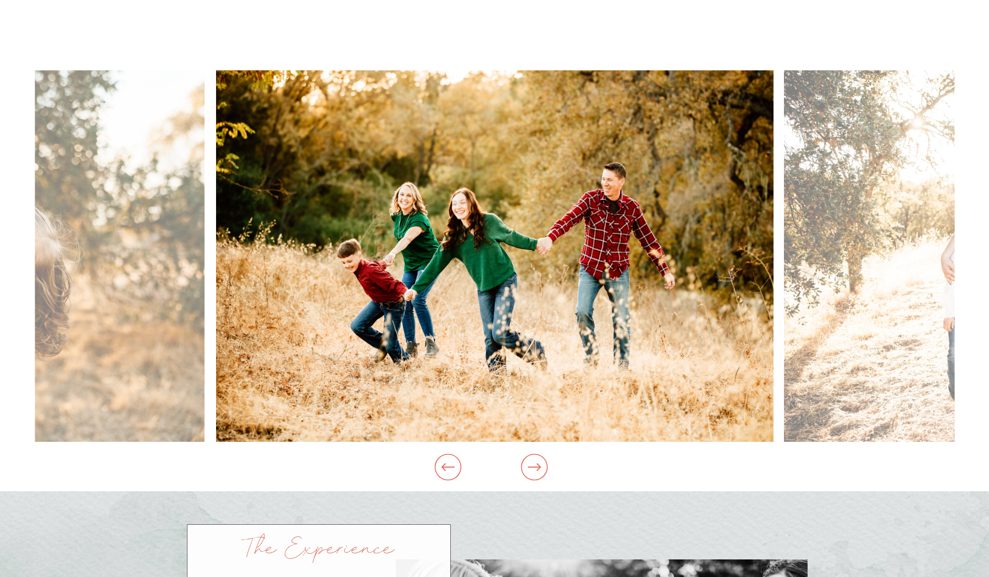
click at [535, 467] on icon at bounding box center [533, 468] width 13 height 8
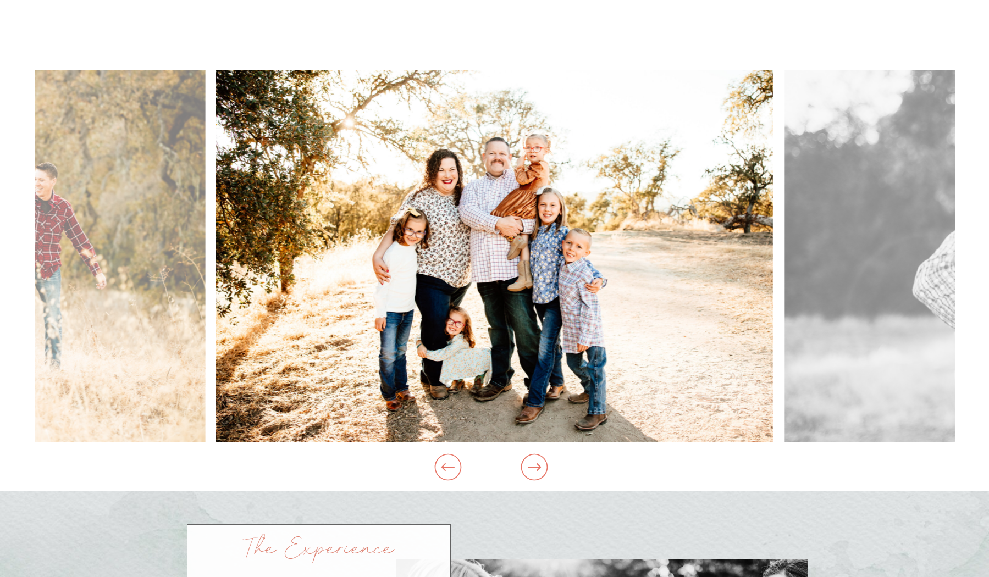
click at [535, 467] on icon at bounding box center [533, 468] width 13 height 8
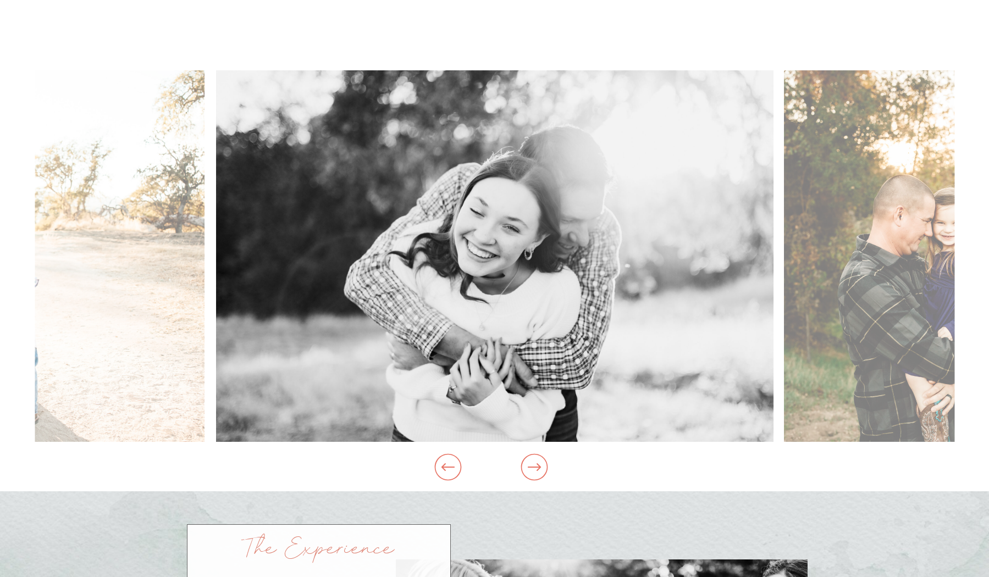
click at [535, 467] on icon at bounding box center [533, 468] width 13 height 8
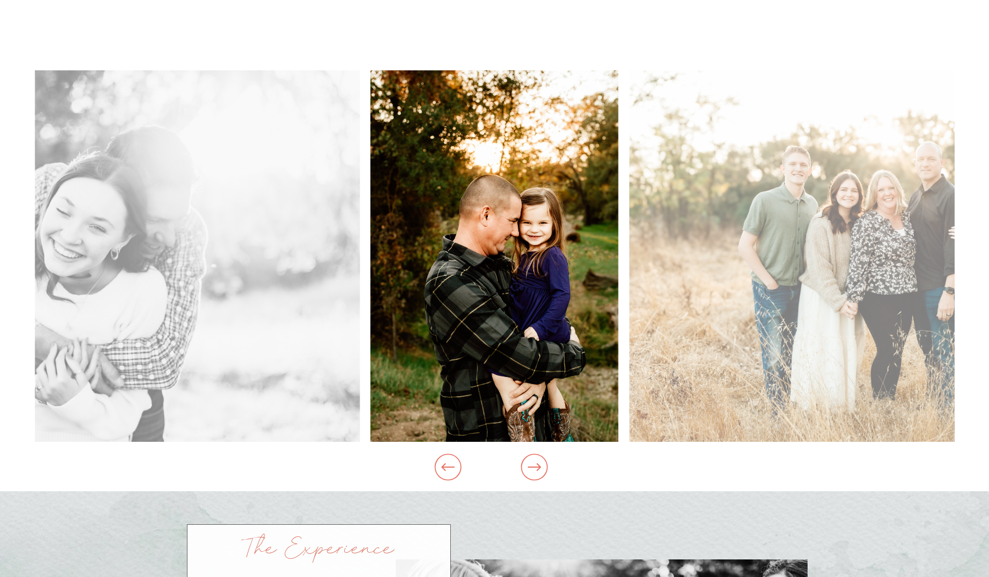
click at [535, 468] on icon at bounding box center [533, 468] width 13 height 8
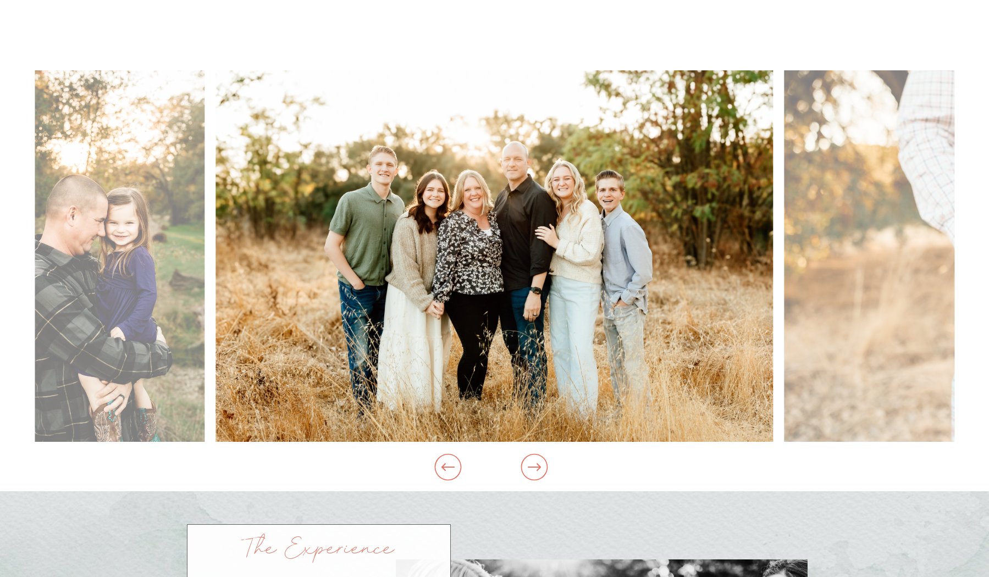
click at [535, 468] on icon at bounding box center [533, 468] width 13 height 8
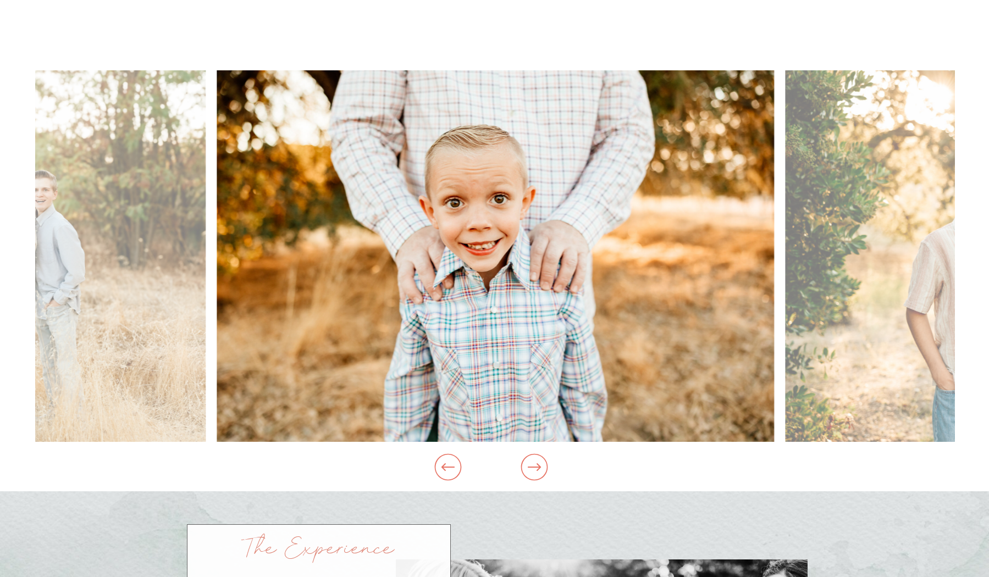
click at [535, 468] on icon at bounding box center [533, 468] width 13 height 8
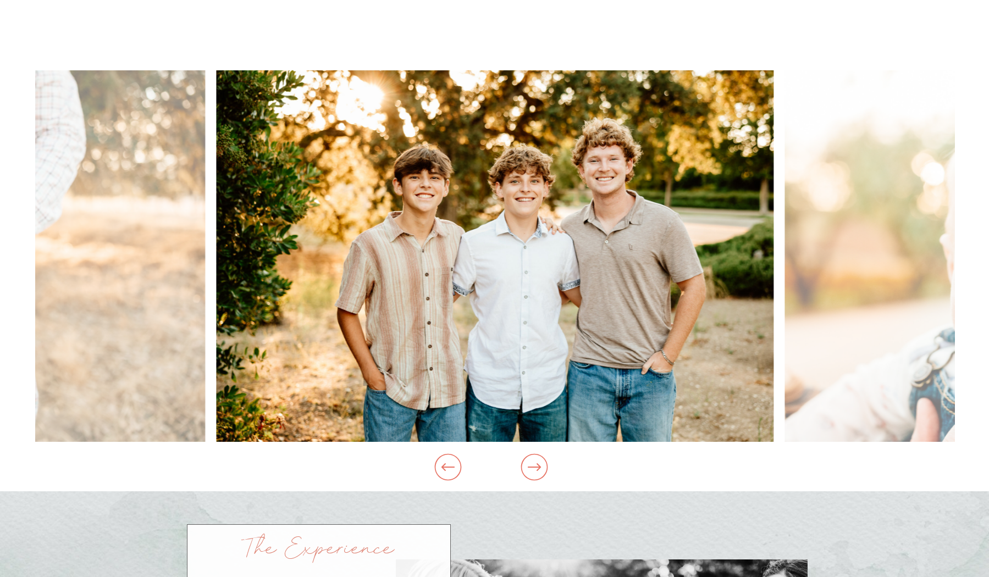
click at [535, 468] on icon at bounding box center [533, 468] width 13 height 8
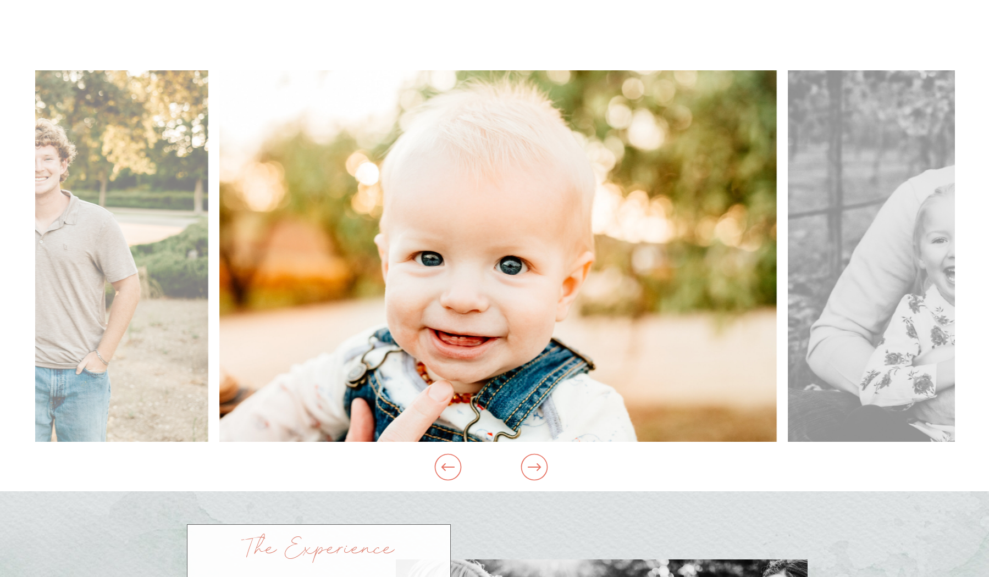
click at [535, 468] on icon at bounding box center [533, 468] width 13 height 8
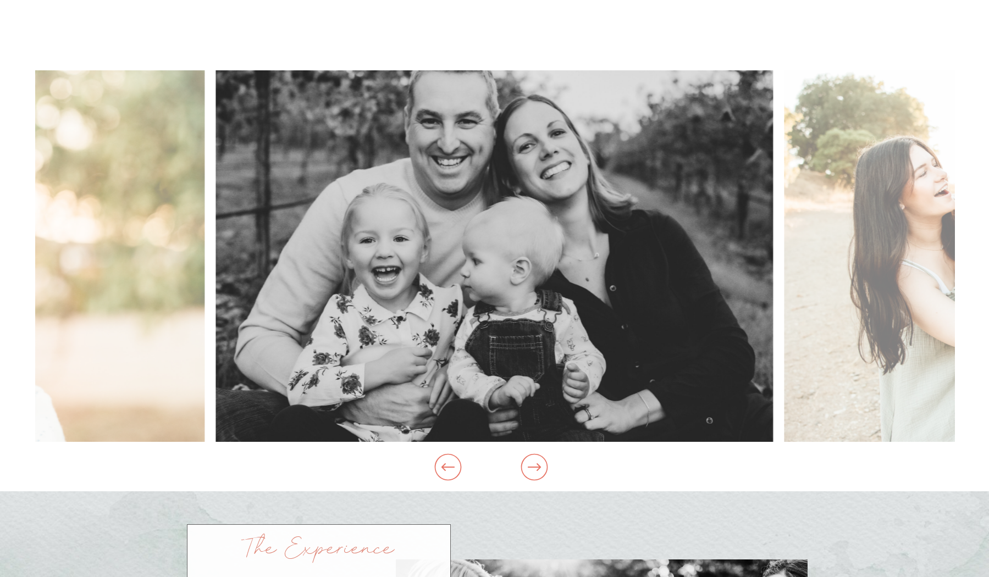
click at [535, 468] on icon at bounding box center [533, 468] width 13 height 8
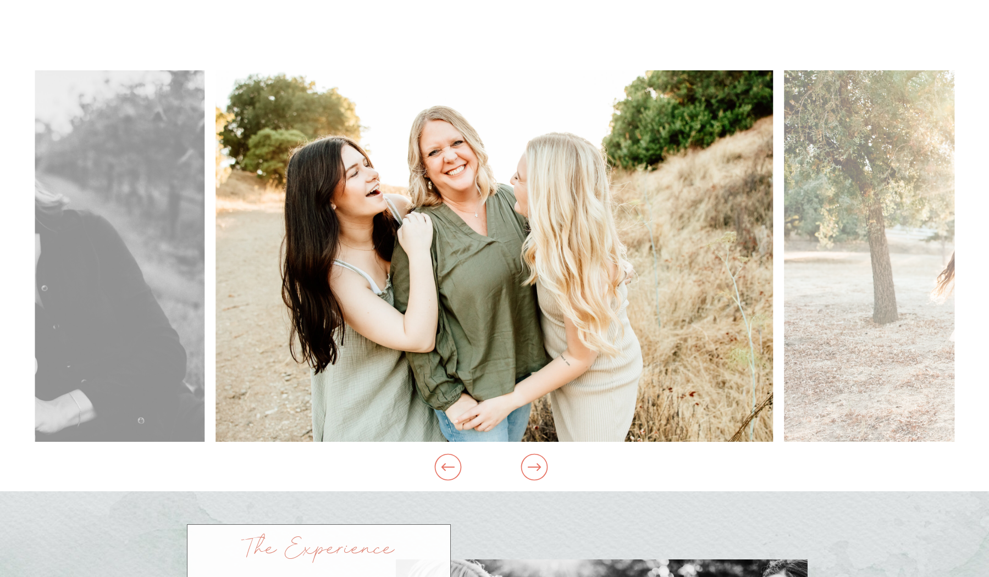
click at [535, 468] on icon at bounding box center [533, 468] width 13 height 8
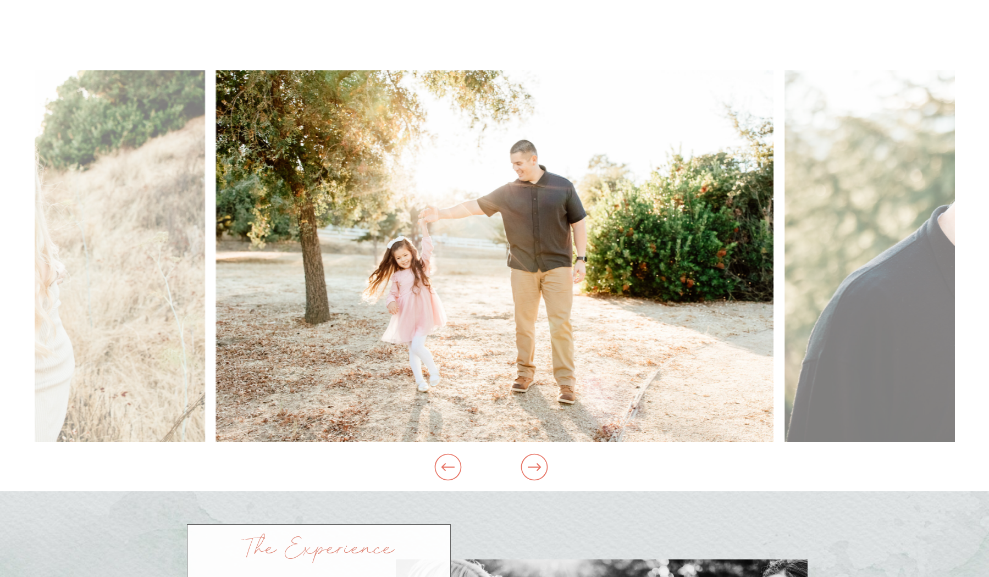
click at [535, 468] on icon at bounding box center [533, 468] width 13 height 8
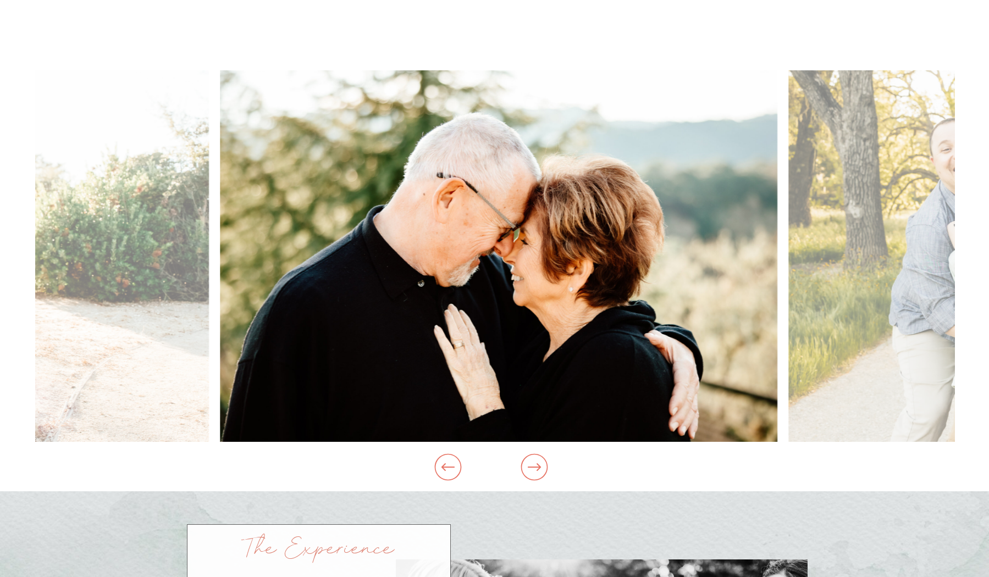
click at [535, 468] on icon at bounding box center [533, 468] width 13 height 8
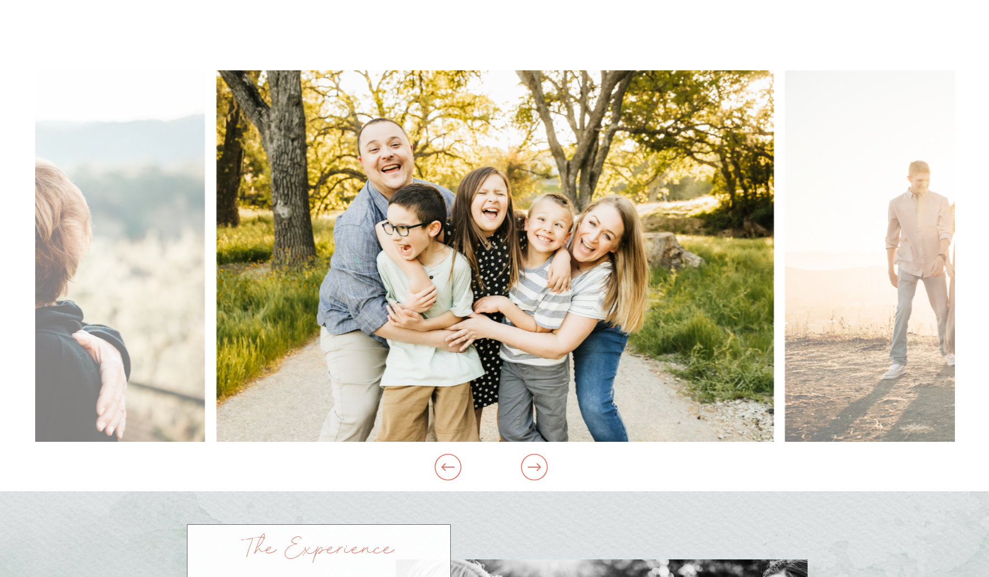
click at [535, 468] on icon at bounding box center [533, 468] width 13 height 8
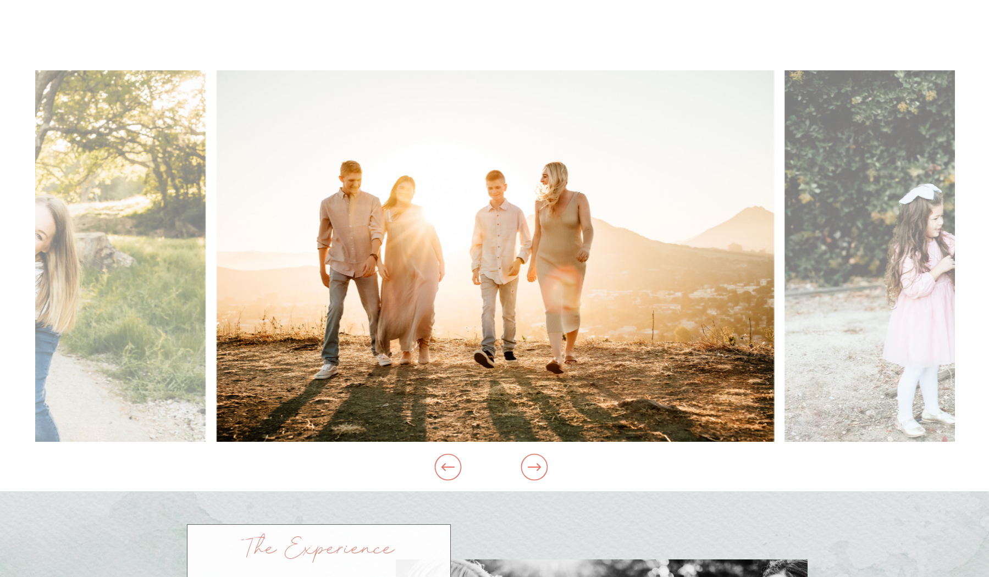
click at [535, 468] on icon at bounding box center [533, 468] width 13 height 8
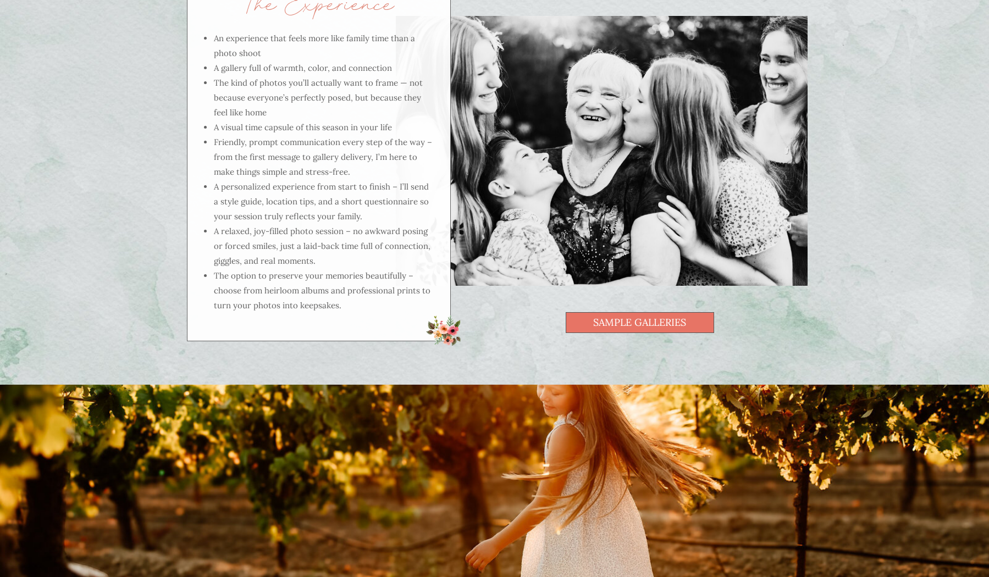
scroll to position [1591, 0]
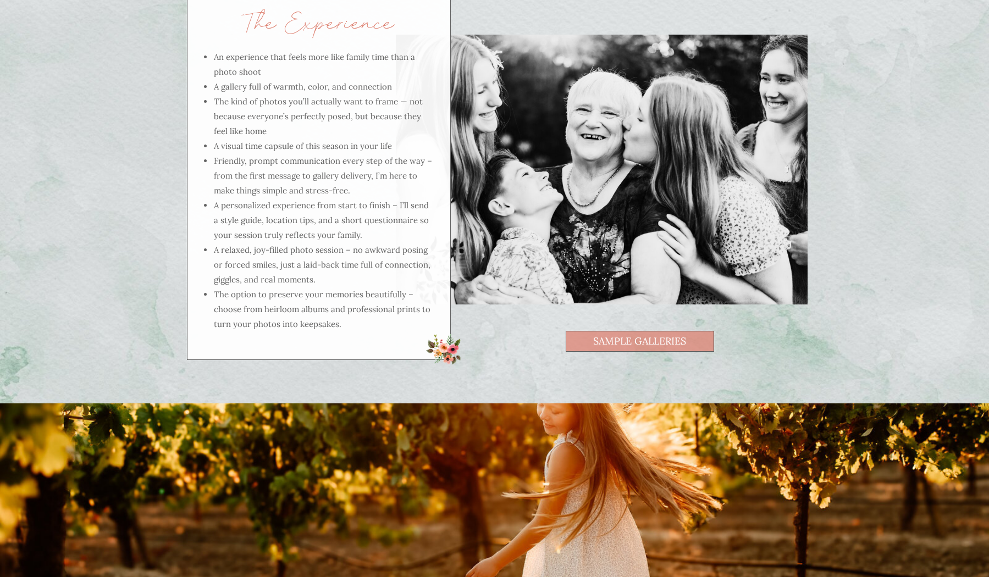
click at [643, 343] on span "sample galleries" at bounding box center [639, 341] width 93 height 10
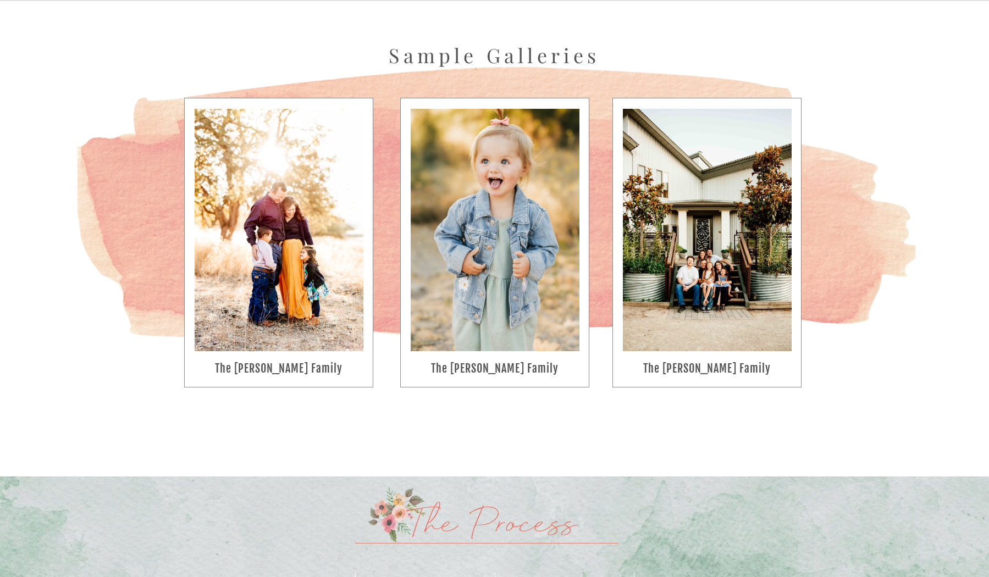
scroll to position [2987, 0]
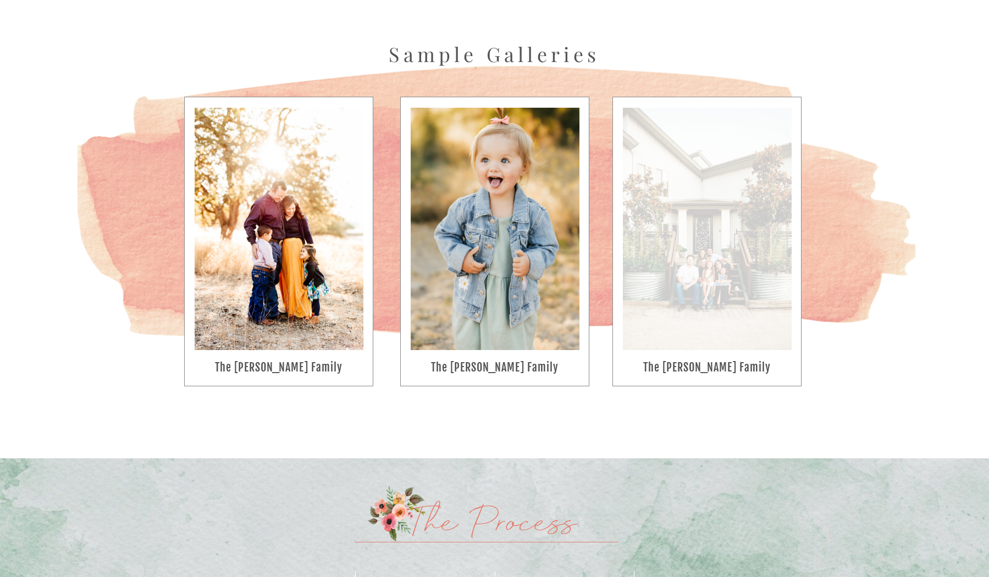
click at [698, 256] on div at bounding box center [707, 229] width 169 height 242
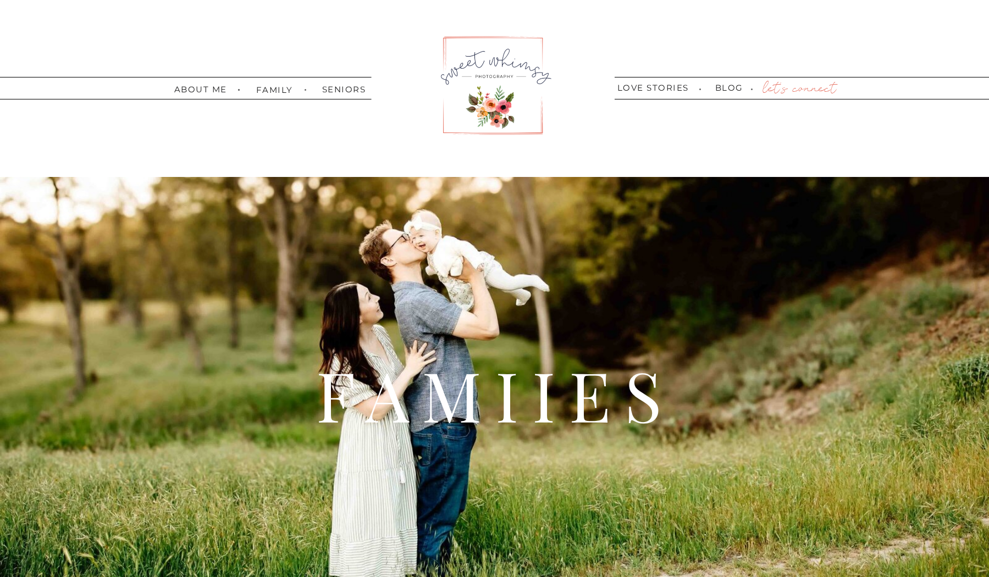
scroll to position [0, 0]
click at [650, 86] on nav "love stories" at bounding box center [653, 89] width 77 height 10
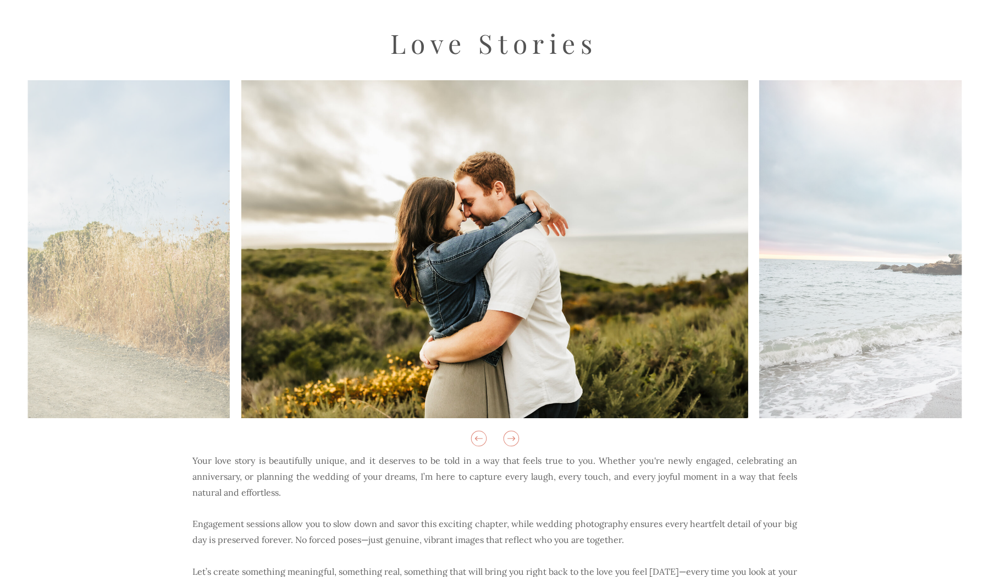
scroll to position [152, 0]
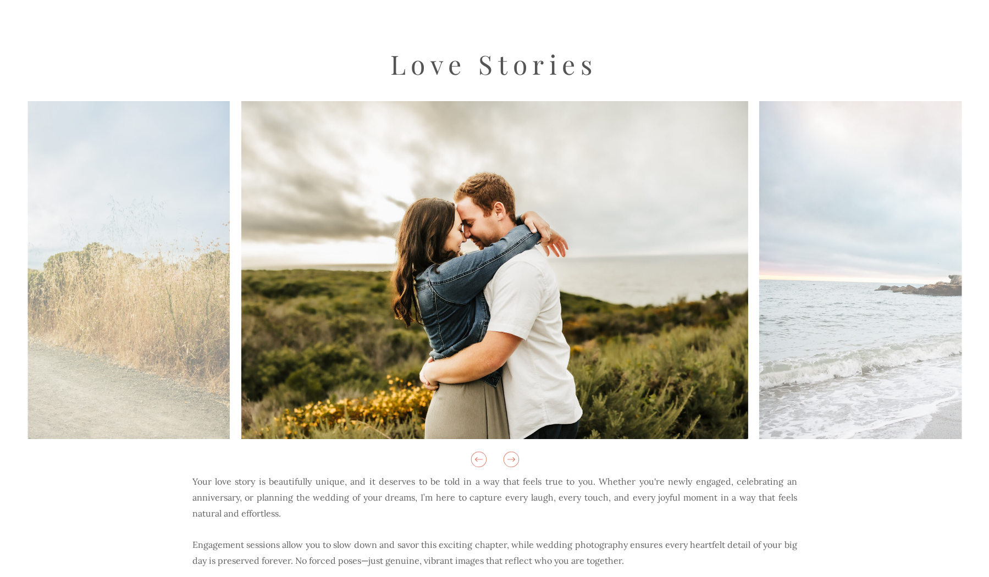
click at [513, 463] on icon at bounding box center [511, 459] width 19 height 19
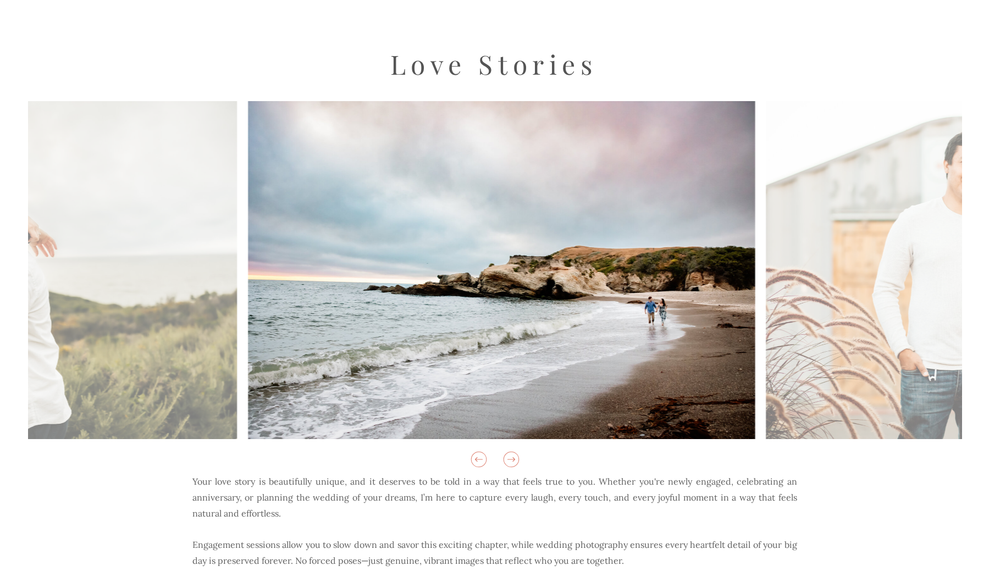
click at [513, 463] on icon at bounding box center [511, 459] width 19 height 19
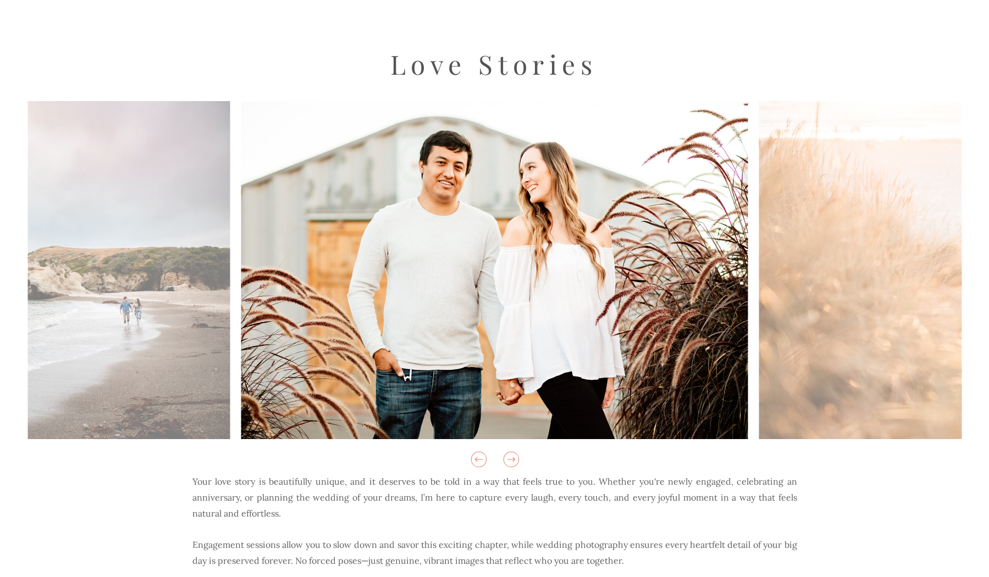
click at [512, 459] on icon at bounding box center [511, 459] width 19 height 19
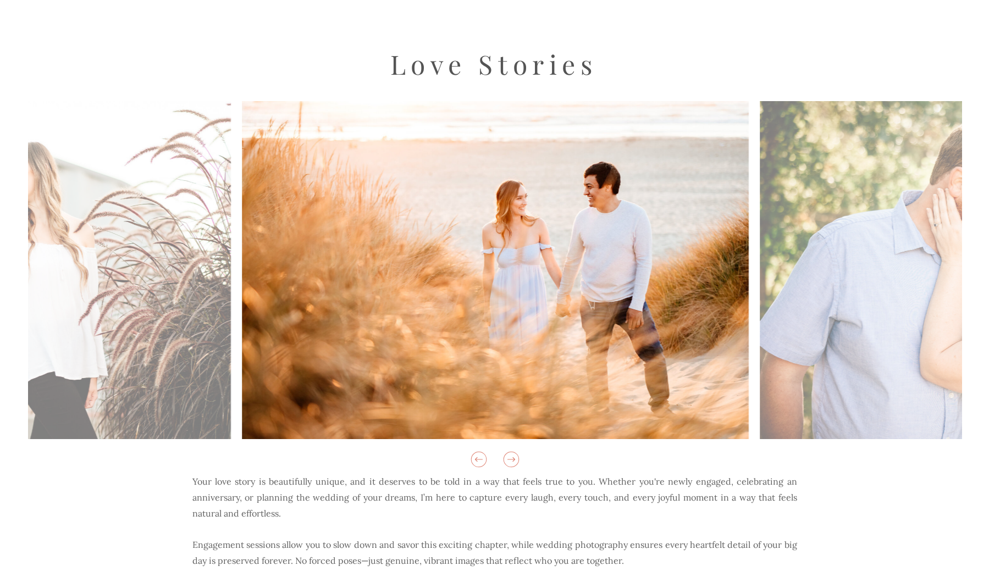
click at [512, 459] on icon at bounding box center [511, 459] width 19 height 19
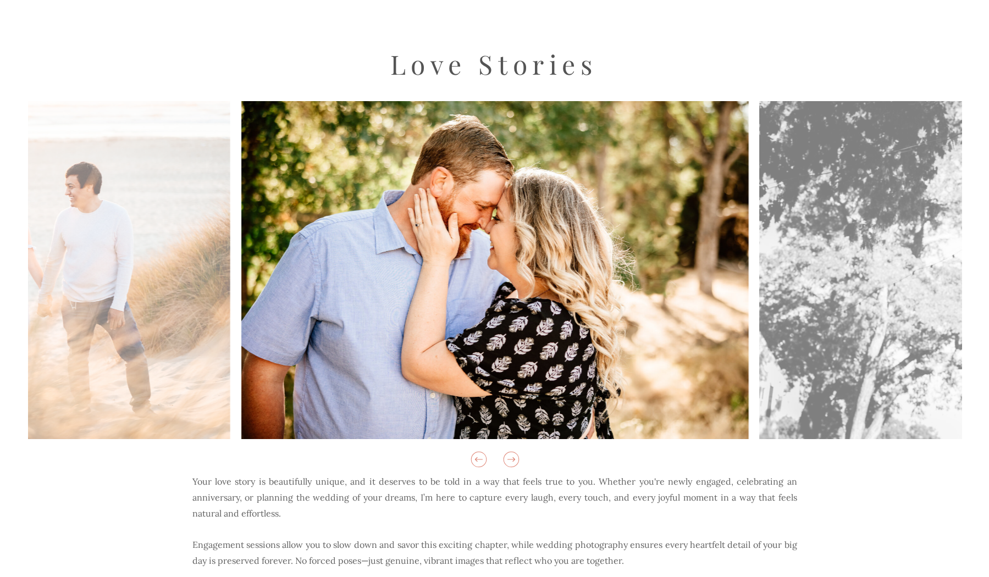
click at [512, 459] on icon at bounding box center [511, 459] width 19 height 19
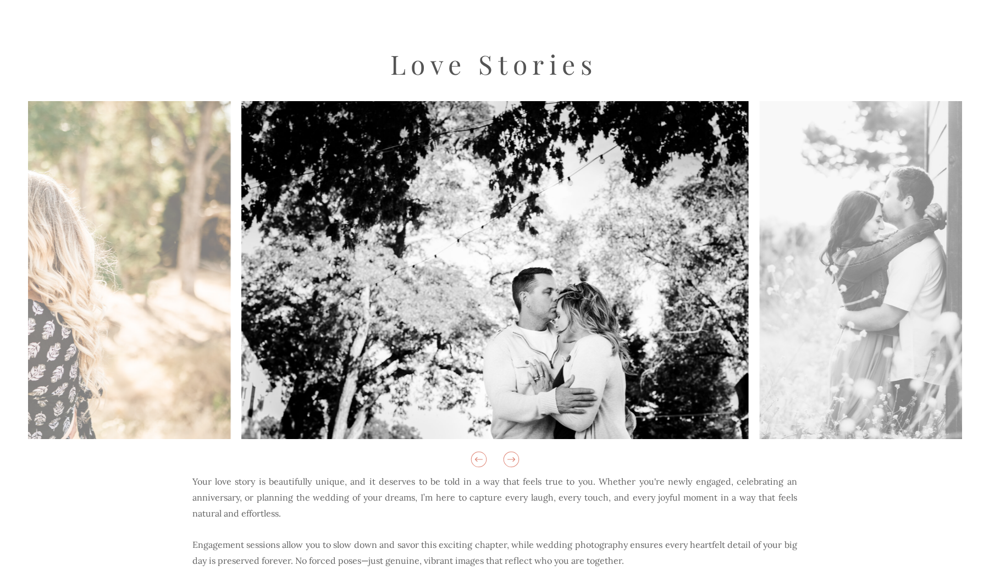
click at [512, 459] on icon at bounding box center [511, 459] width 19 height 19
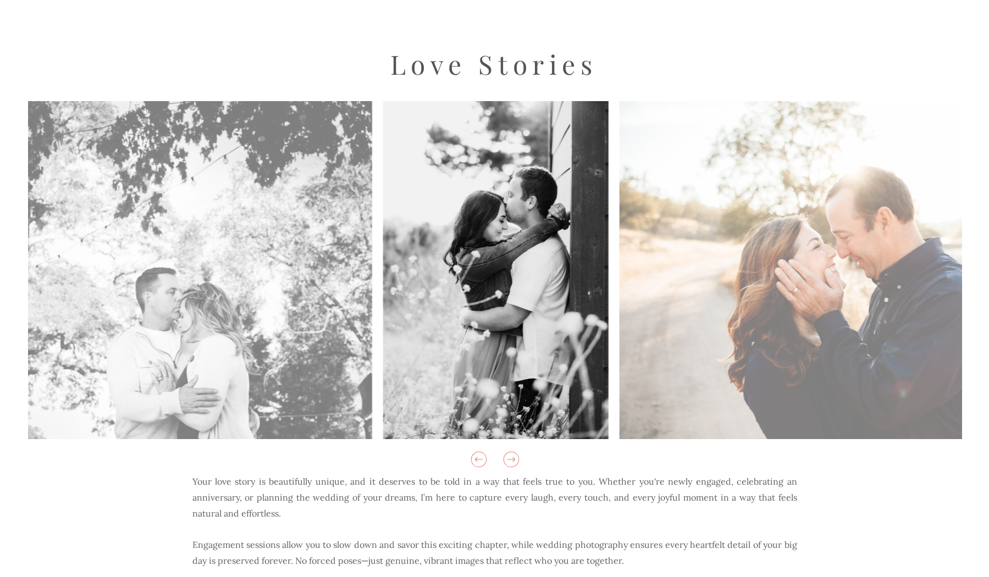
click at [512, 459] on icon at bounding box center [511, 459] width 19 height 19
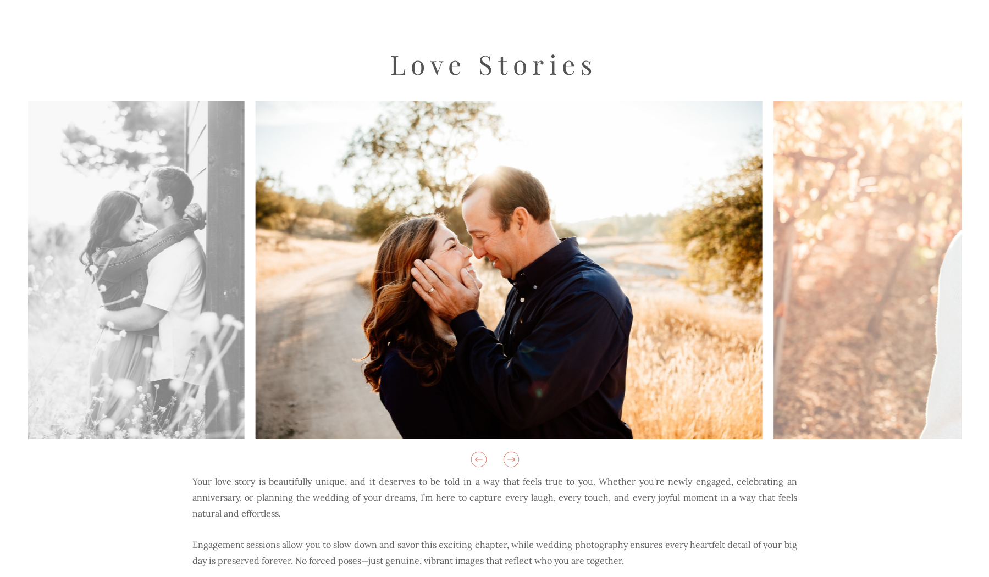
click at [512, 459] on icon at bounding box center [511, 459] width 19 height 19
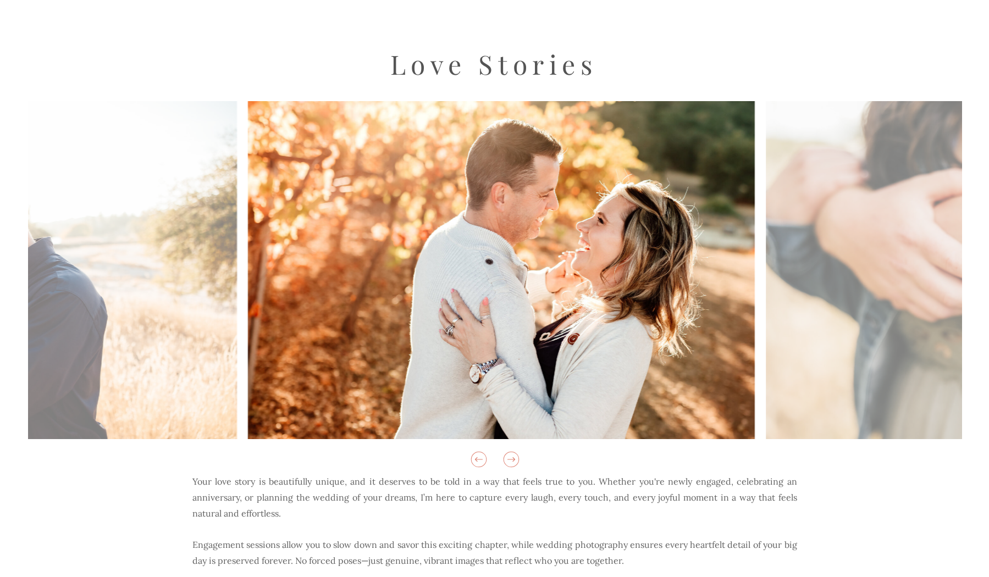
click at [512, 459] on icon at bounding box center [511, 459] width 19 height 19
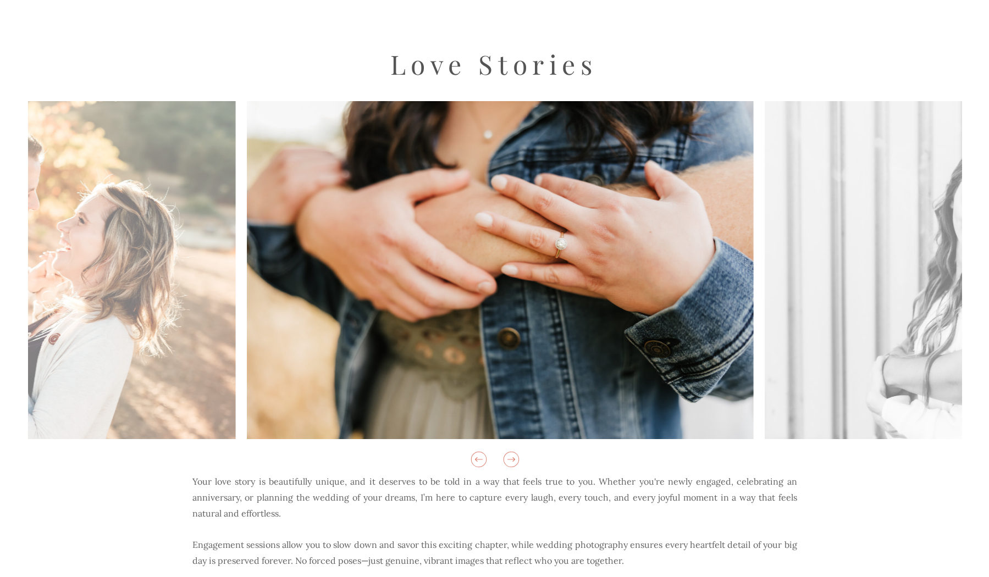
click at [512, 459] on icon at bounding box center [511, 459] width 19 height 19
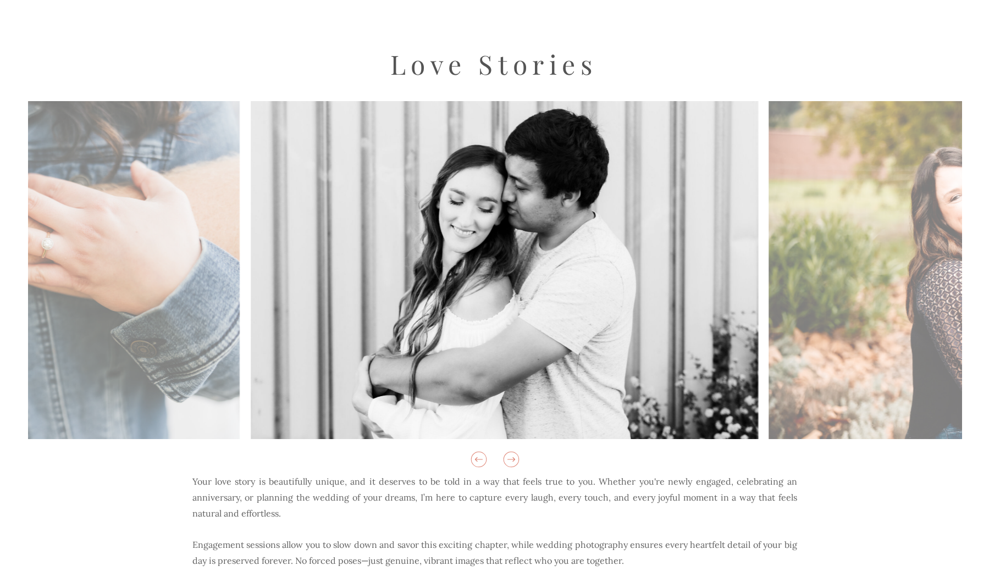
click at [512, 459] on icon at bounding box center [511, 459] width 19 height 19
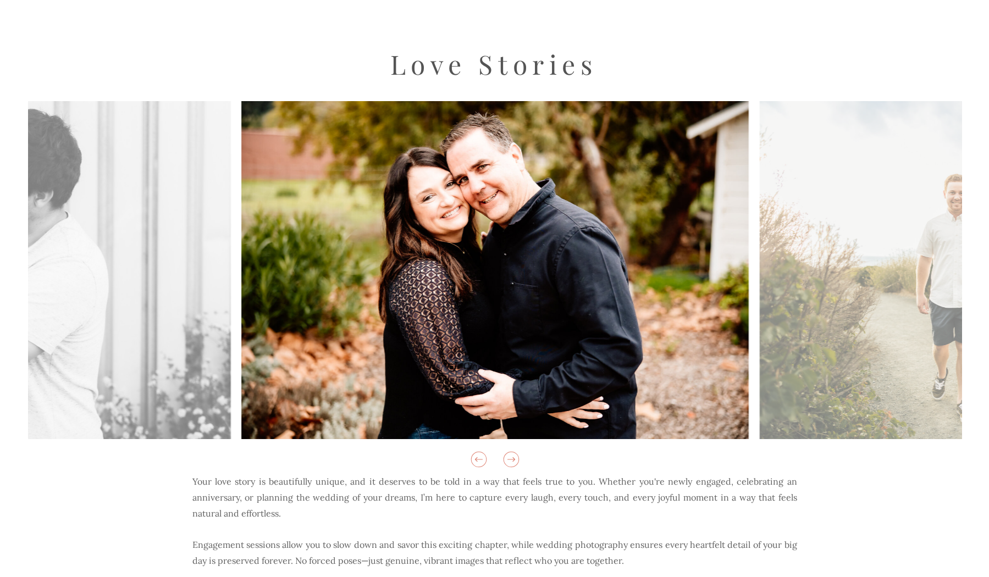
click at [512, 459] on icon at bounding box center [511, 459] width 19 height 19
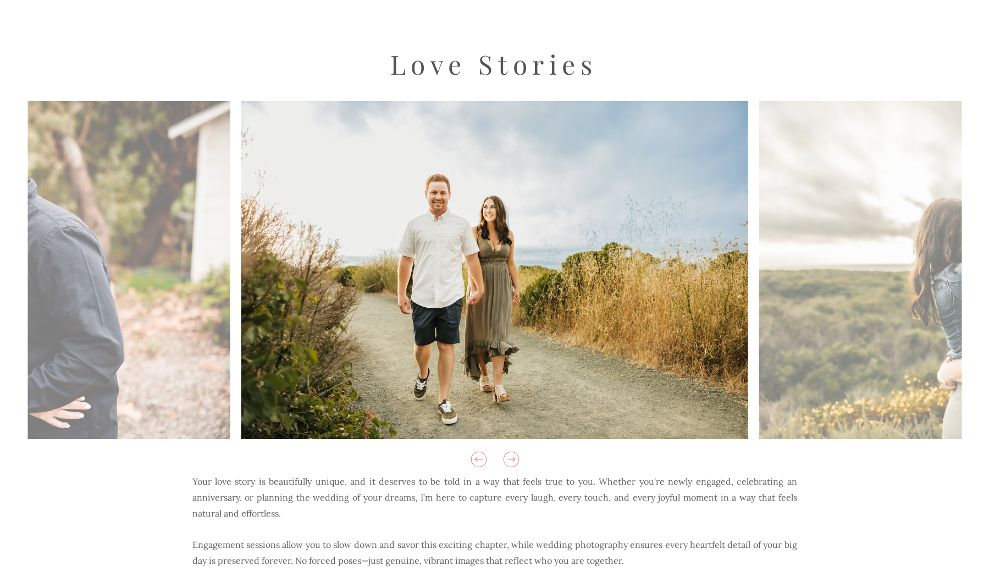
click at [512, 459] on icon at bounding box center [511, 459] width 19 height 19
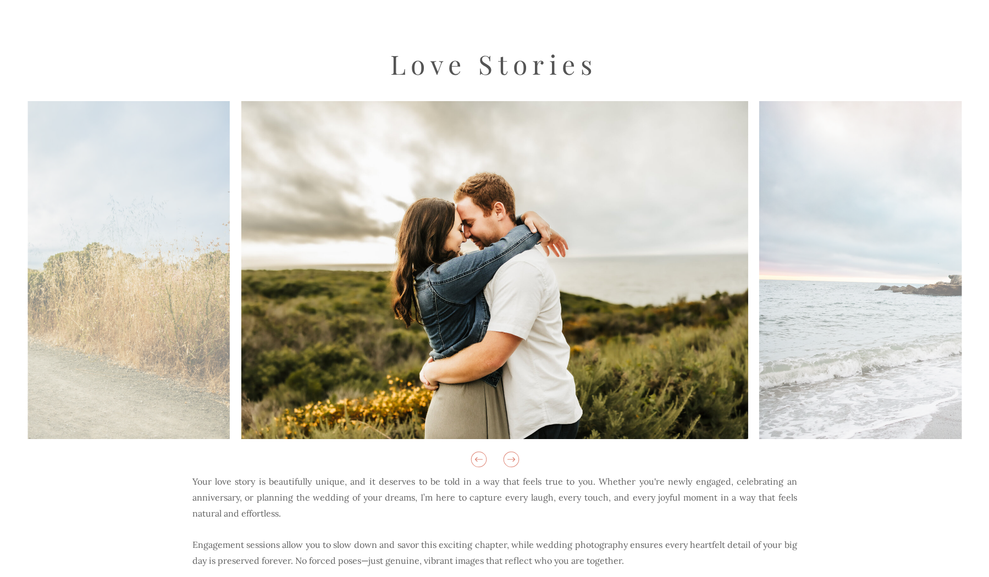
click at [481, 464] on icon at bounding box center [479, 459] width 19 height 19
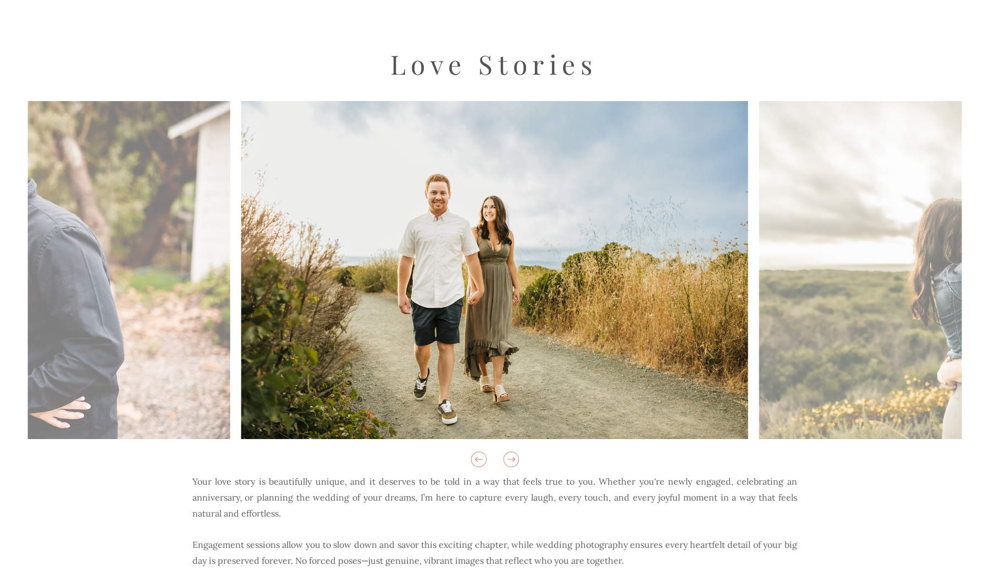
click at [514, 460] on icon at bounding box center [511, 459] width 8 height 4
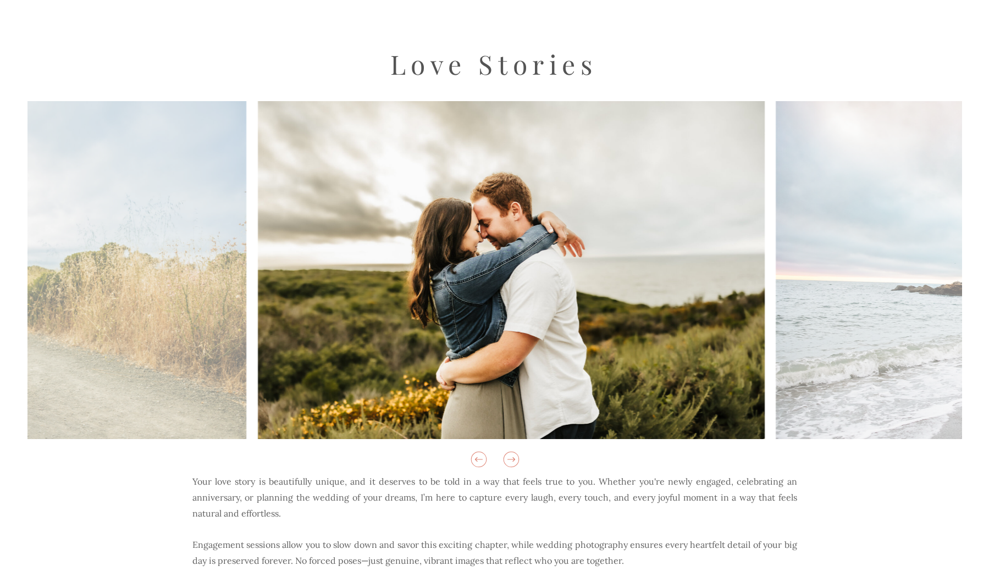
click at [514, 460] on icon at bounding box center [511, 459] width 8 height 4
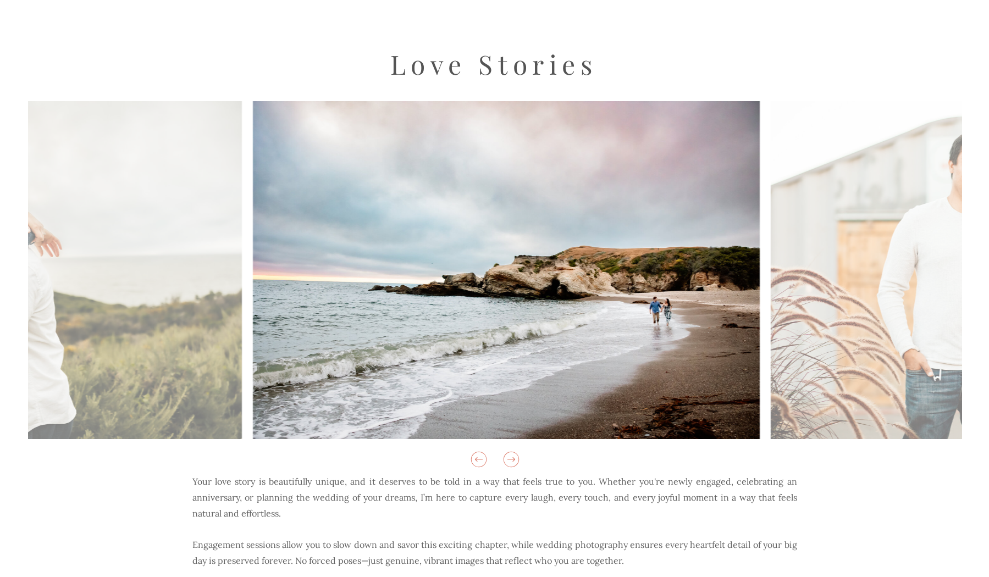
click at [514, 460] on icon at bounding box center [511, 459] width 8 height 4
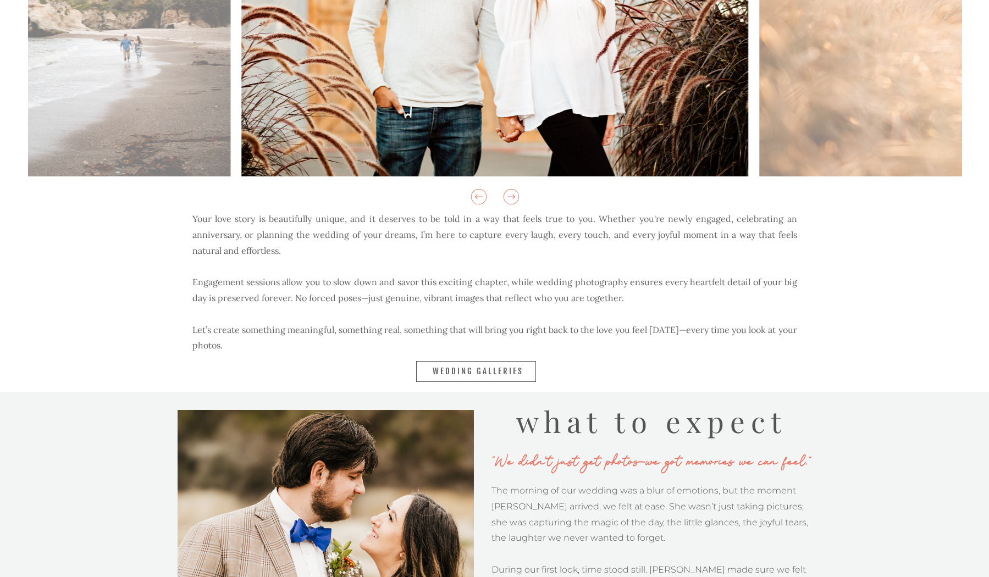
scroll to position [498, 0]
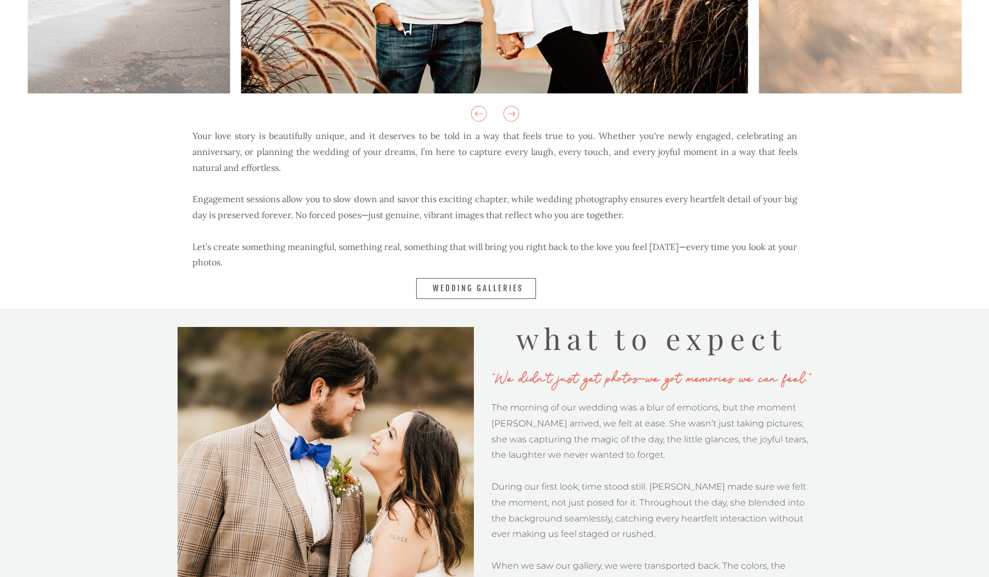
click at [489, 292] on nav "Wedding Galleries" at bounding box center [479, 289] width 93 height 12
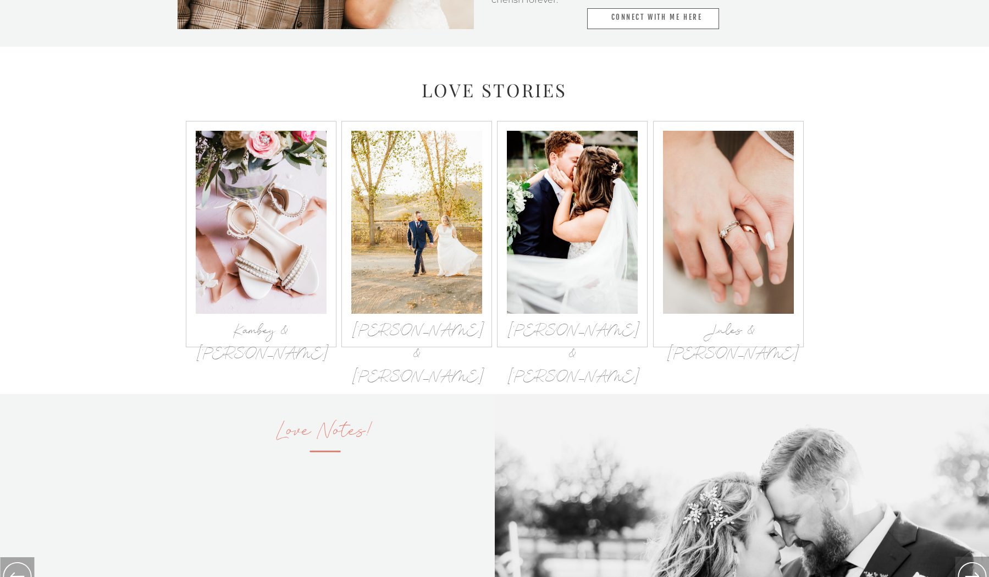
scroll to position [1082, 0]
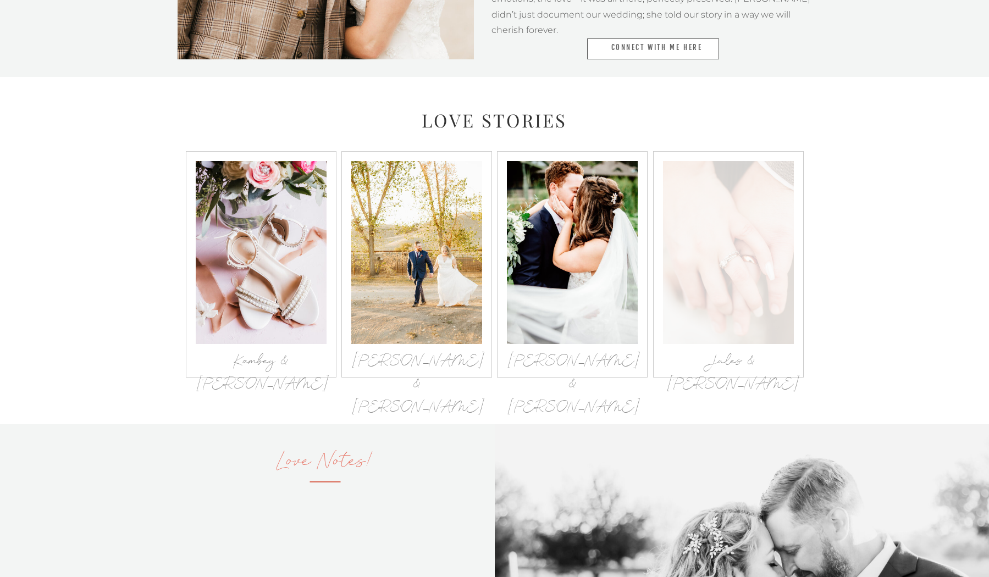
click at [759, 245] on div at bounding box center [728, 252] width 131 height 183
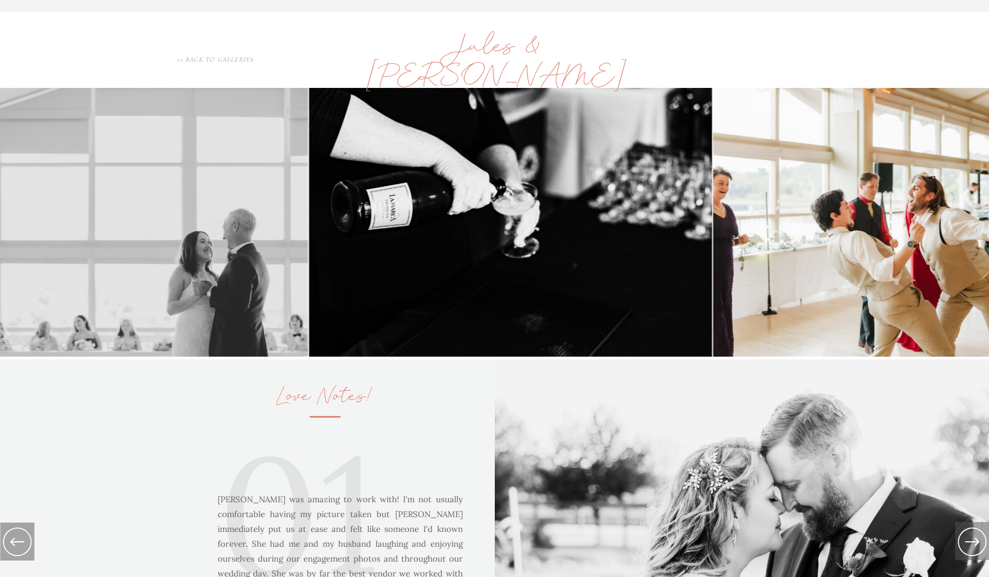
scroll to position [1127, 0]
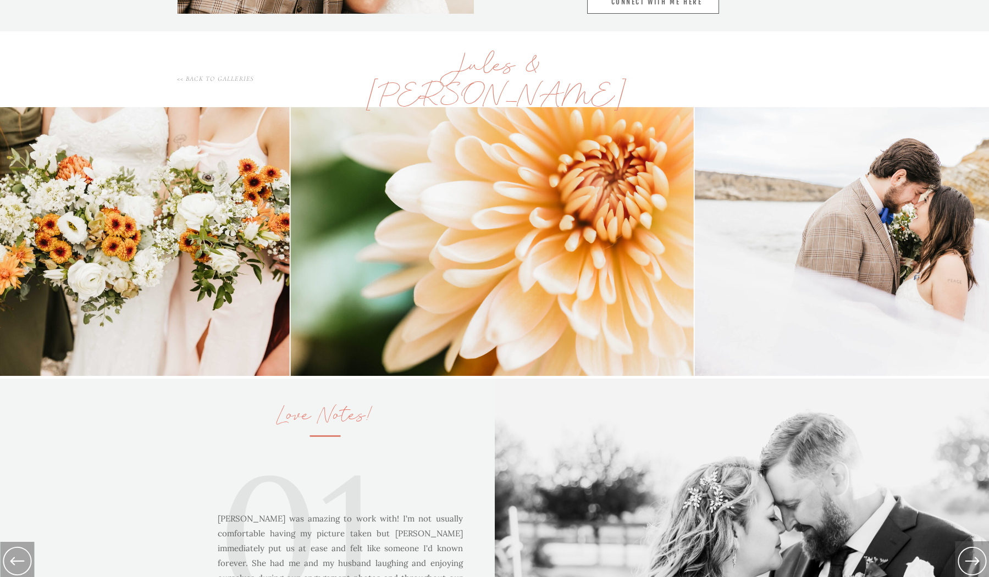
click at [241, 80] on h1 "<< back to galleries" at bounding box center [215, 78] width 137 height 9
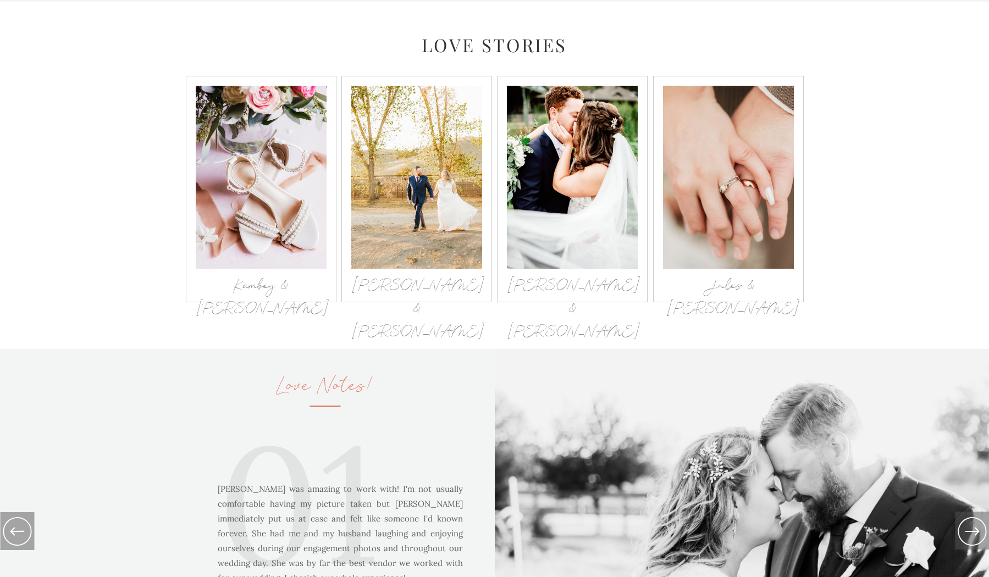
scroll to position [1158, 0]
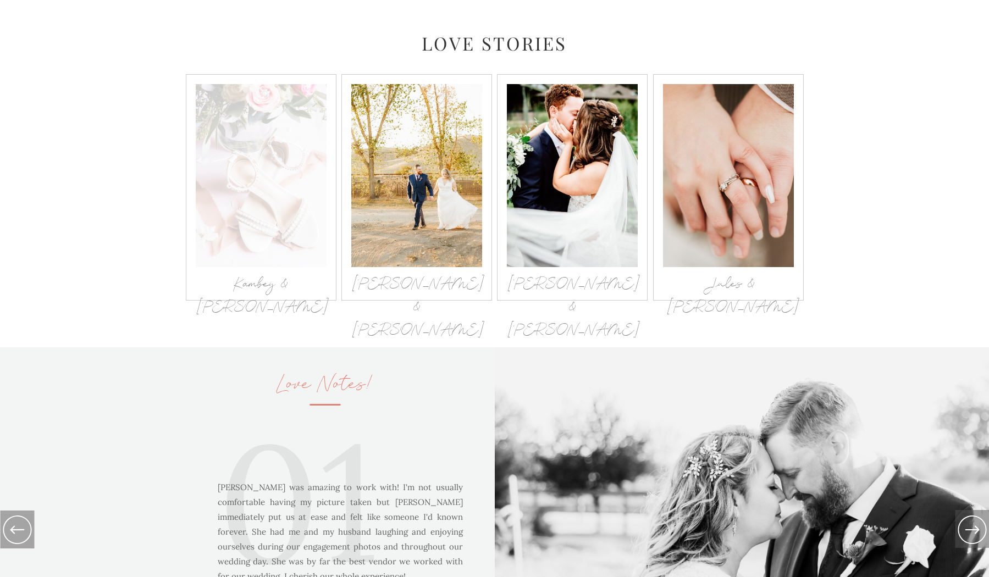
click at [262, 214] on div at bounding box center [261, 175] width 131 height 183
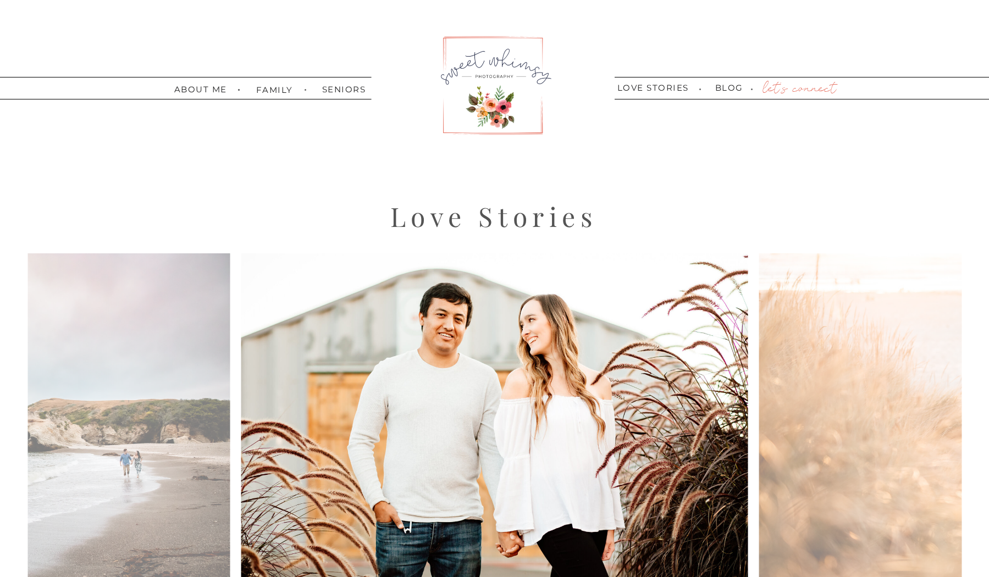
scroll to position [0, 0]
